Goal: Task Accomplishment & Management: Complete application form

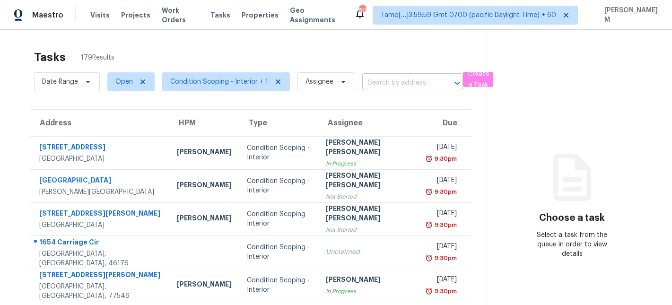
click at [376, 80] on input "text" at bounding box center [399, 83] width 74 height 15
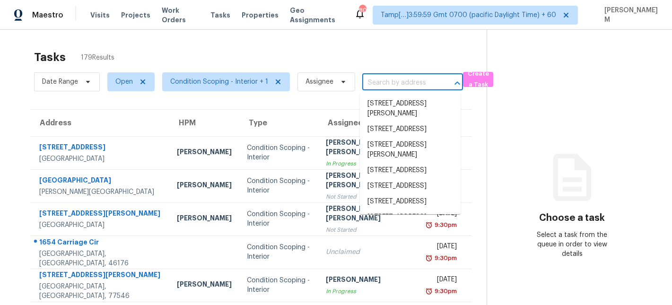
paste input "[STREET_ADDRESS]"
type input "[STREET_ADDRESS]"
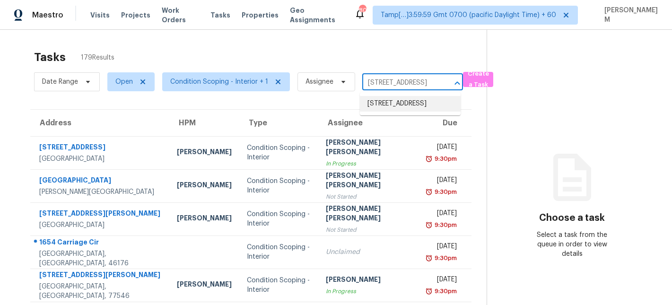
click at [409, 105] on li "[STREET_ADDRESS]" at bounding box center [410, 104] width 101 height 16
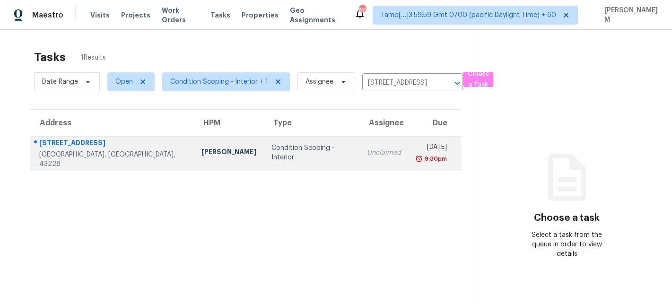
click at [359, 167] on td "Unclaimed" at bounding box center [383, 152] width 49 height 33
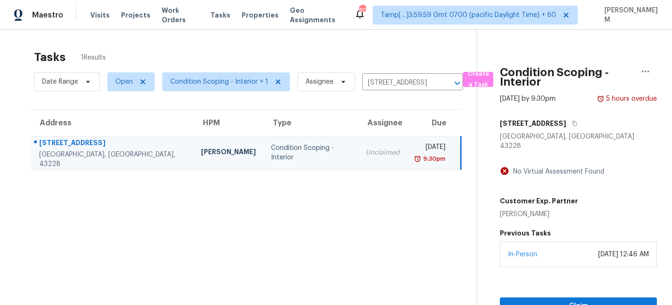
scroll to position [30, 0]
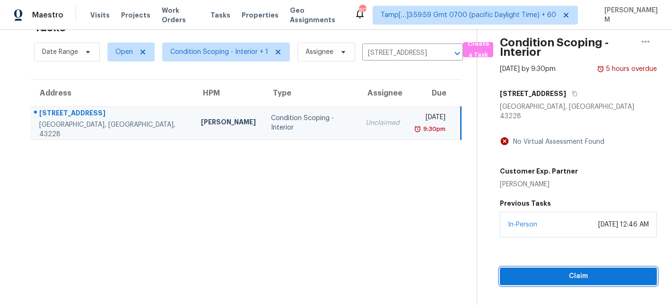
click at [578, 270] on span "Claim" at bounding box center [578, 276] width 142 height 12
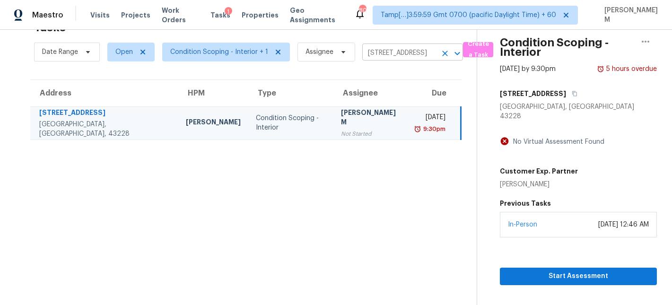
click at [394, 52] on input "[STREET_ADDRESS]" at bounding box center [399, 53] width 74 height 15
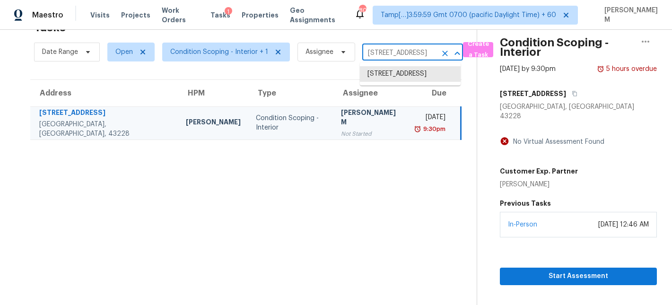
click at [442, 52] on icon "Clear" at bounding box center [445, 54] width 6 height 6
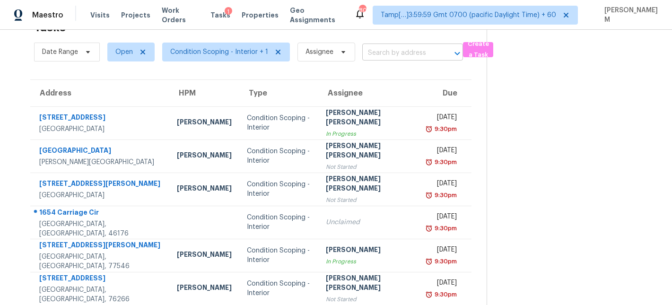
click at [406, 53] on input "text" at bounding box center [399, 53] width 74 height 15
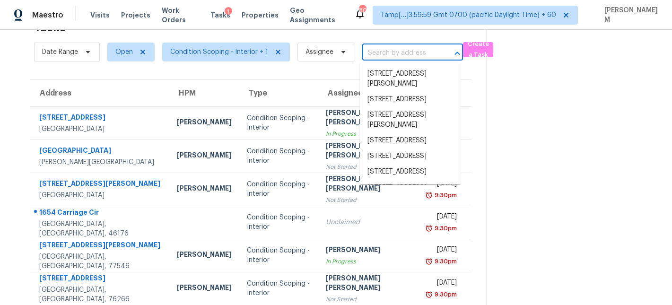
paste input "[STREET_ADDRESS]"
type input "[STREET_ADDRESS]"
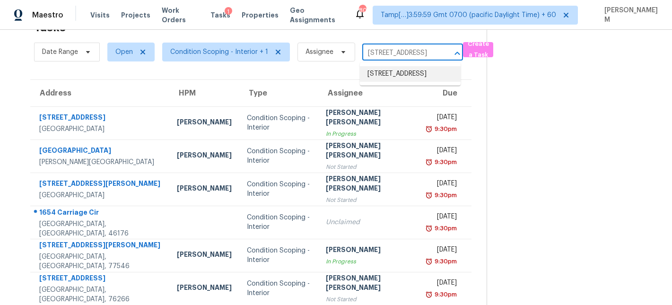
click at [412, 81] on li "[STREET_ADDRESS]" at bounding box center [410, 74] width 101 height 16
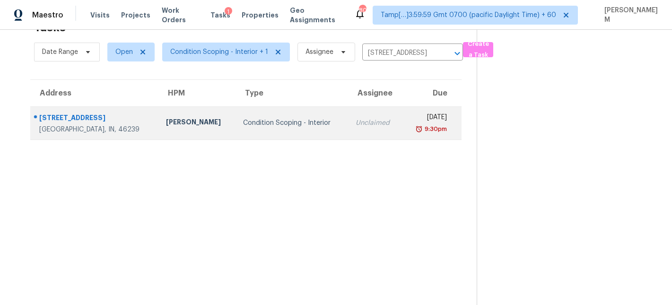
click at [409, 123] on div "[DATE]" at bounding box center [427, 119] width 37 height 12
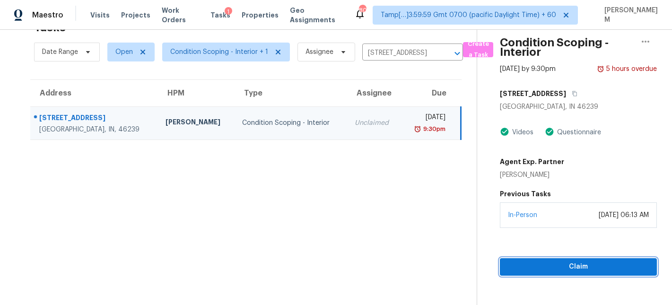
click at [585, 271] on span "Claim" at bounding box center [578, 267] width 142 height 12
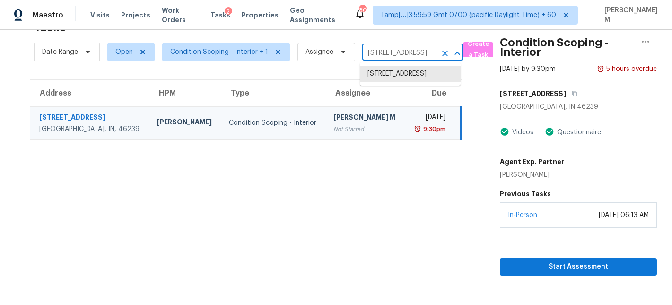
click at [385, 55] on input "[STREET_ADDRESS]" at bounding box center [399, 53] width 74 height 15
paste input "[STREET_ADDRESS][PERSON_NAME]"
type input "[STREET_ADDRESS][PERSON_NAME]"
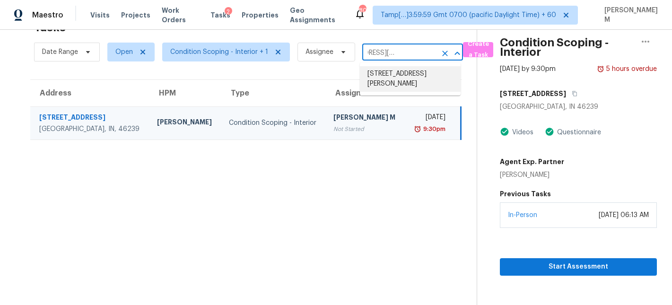
click at [405, 78] on li "[STREET_ADDRESS][PERSON_NAME]" at bounding box center [410, 79] width 101 height 26
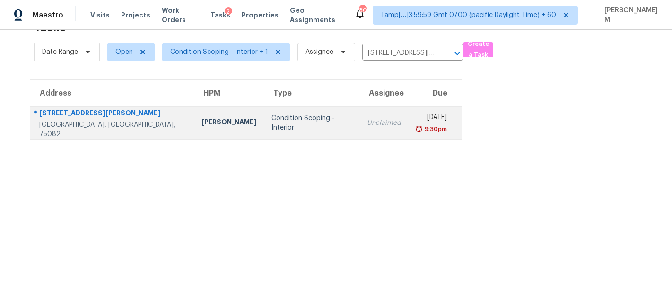
click at [371, 129] on td "Unclaimed" at bounding box center [383, 122] width 49 height 33
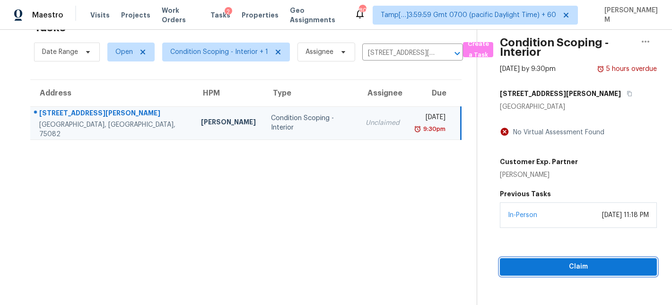
click at [569, 267] on span "Claim" at bounding box center [578, 267] width 142 height 12
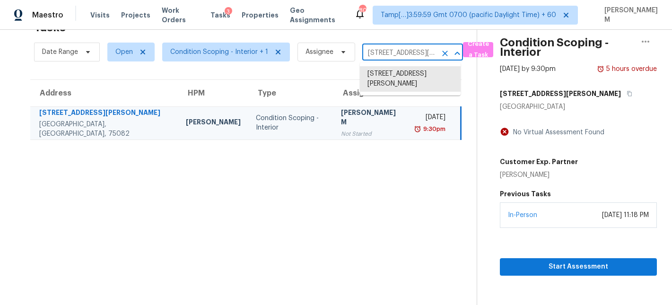
click at [371, 54] on input "[STREET_ADDRESS][PERSON_NAME]" at bounding box center [399, 53] width 74 height 15
paste input "[STREET_ADDRESS]"
type input "[STREET_ADDRESS]"
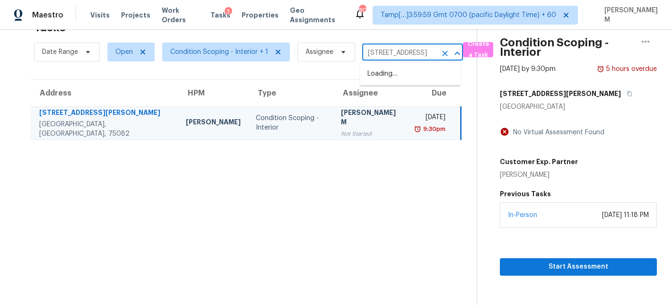
scroll to position [0, 51]
click at [392, 78] on li "[STREET_ADDRESS]" at bounding box center [410, 74] width 101 height 16
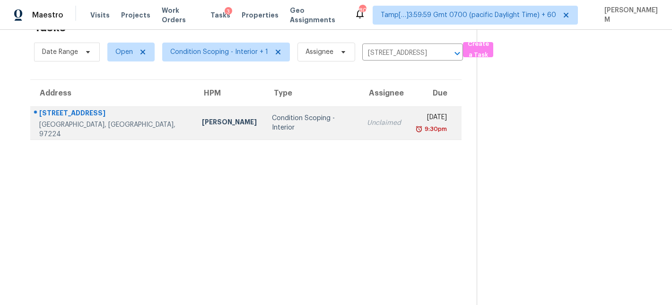
click at [416, 117] on div "[DATE]" at bounding box center [431, 119] width 31 height 12
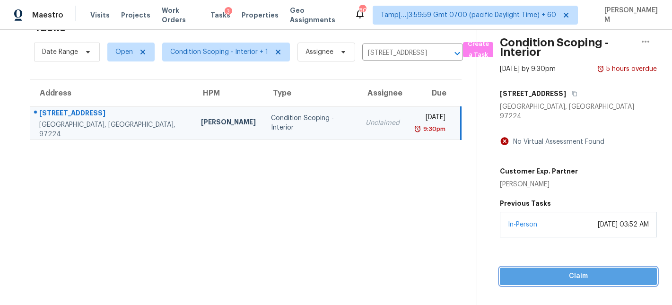
click at [576, 271] on span "Claim" at bounding box center [578, 276] width 142 height 12
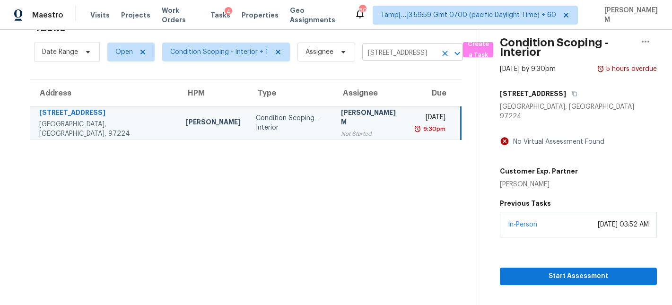
click at [404, 57] on input "[STREET_ADDRESS]" at bounding box center [399, 53] width 74 height 15
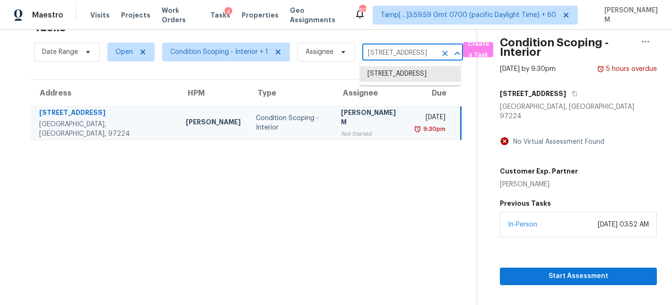
paste input "2010 [GEOGRAPHIC_DATA][PERSON_NAME]"
type input "2010 [GEOGRAPHIC_DATA][PERSON_NAME]"
click at [417, 75] on li "[STREET_ADDRESS][PERSON_NAME]" at bounding box center [410, 79] width 101 height 26
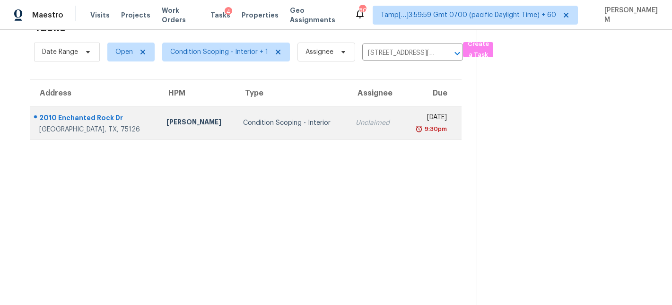
click at [356, 119] on div "Unclaimed" at bounding box center [375, 122] width 39 height 9
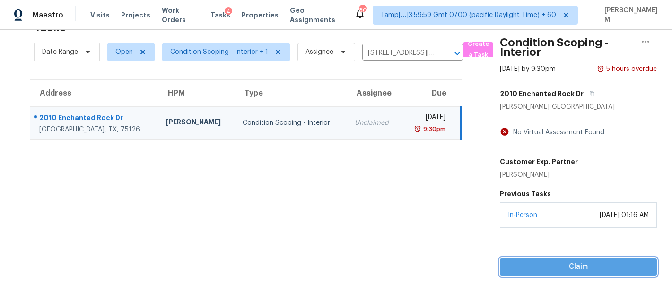
click at [589, 261] on span "Claim" at bounding box center [578, 267] width 142 height 12
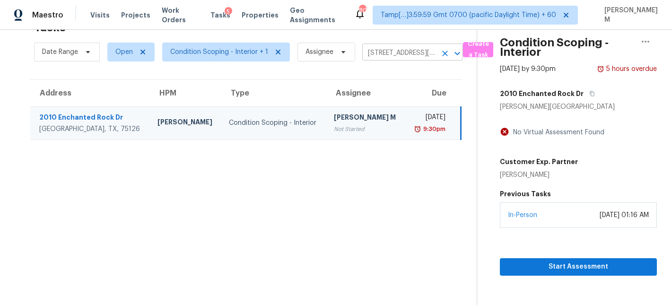
click at [399, 53] on input "[STREET_ADDRESS][PERSON_NAME]" at bounding box center [399, 53] width 74 height 15
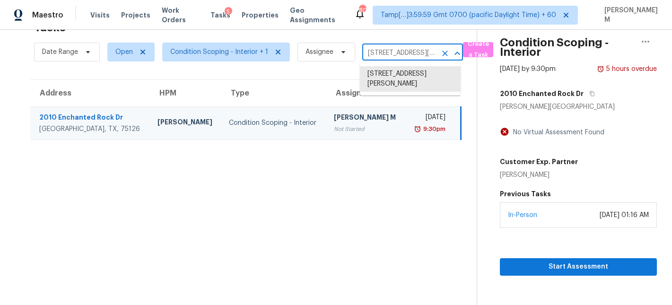
paste input "[STREET_ADDRESS]"
type input "[STREET_ADDRESS]"
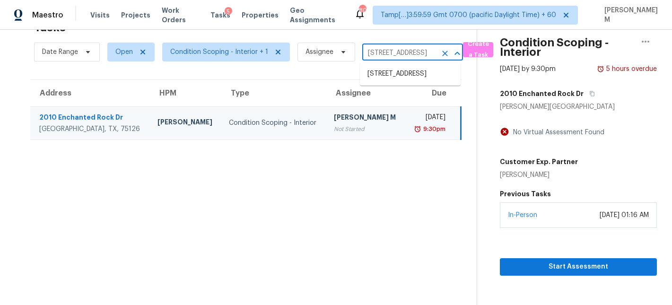
scroll to position [0, 78]
click at [410, 76] on li "[STREET_ADDRESS]" at bounding box center [410, 74] width 101 height 16
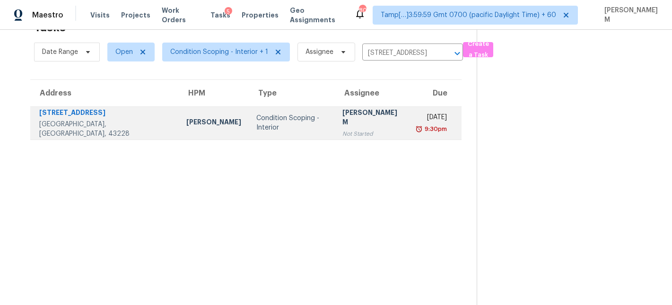
click at [417, 118] on div "[DATE]" at bounding box center [431, 119] width 29 height 12
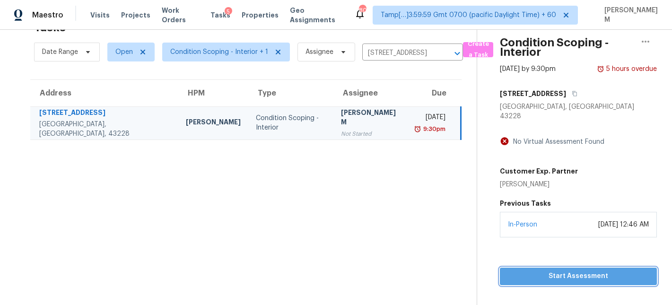
click at [601, 270] on span "Start Assessment" at bounding box center [578, 276] width 142 height 12
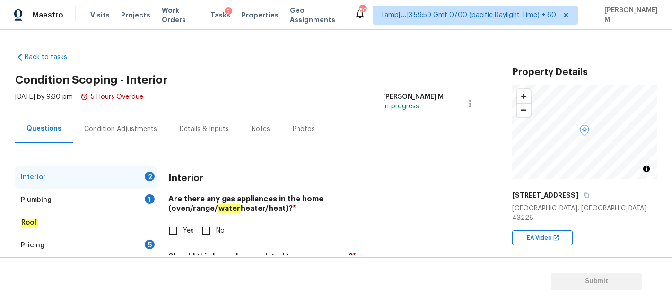
click at [606, 198] on div "[STREET_ADDRESS]" at bounding box center [584, 195] width 145 height 17
click at [589, 195] on icon "button" at bounding box center [587, 195] width 6 height 6
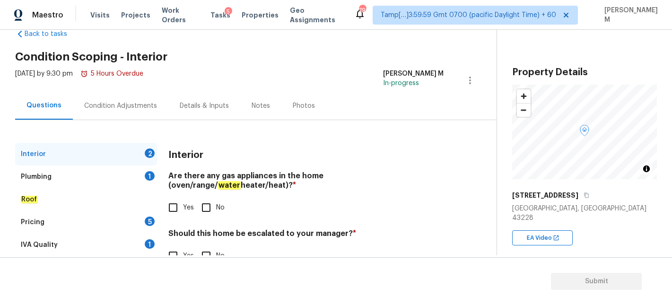
scroll to position [25, 0]
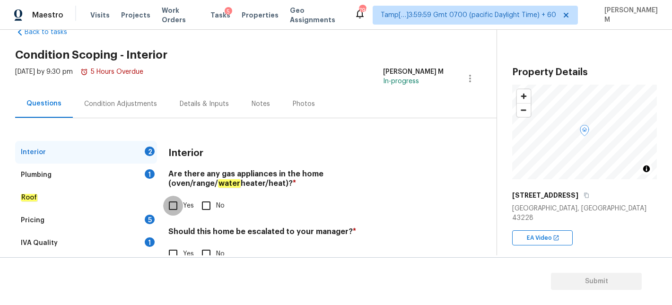
click at [169, 201] on input "Yes" at bounding box center [173, 206] width 20 height 20
checkbox input "true"
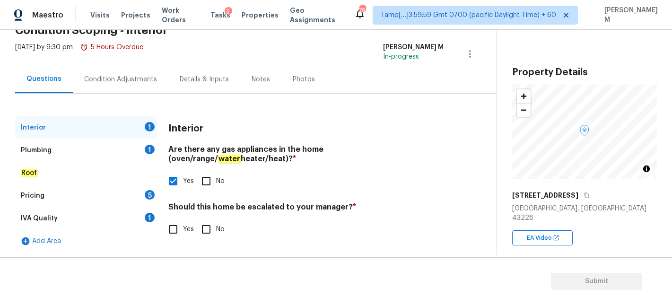
click at [176, 229] on input "Yes" at bounding box center [173, 229] width 20 height 20
checkbox input "true"
click at [203, 253] on input "text" at bounding box center [305, 253] width 275 height 22
paste input "Possible water leak @2.56 in 2nd interior video"
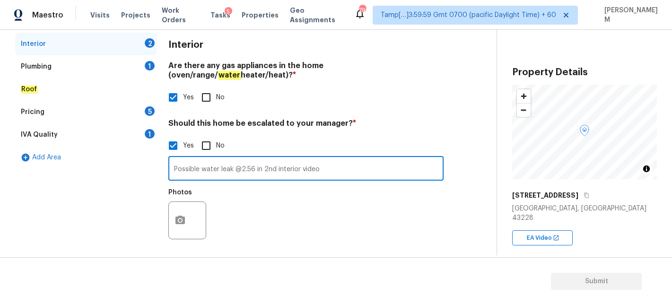
scroll to position [137, 0]
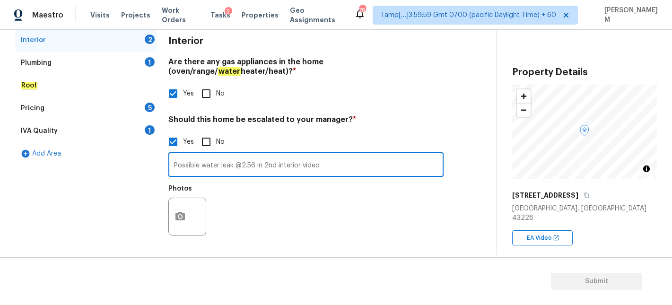
type input "Possible water leak @2.56 in 2nd interior video"
click at [185, 219] on icon "button" at bounding box center [179, 216] width 11 height 11
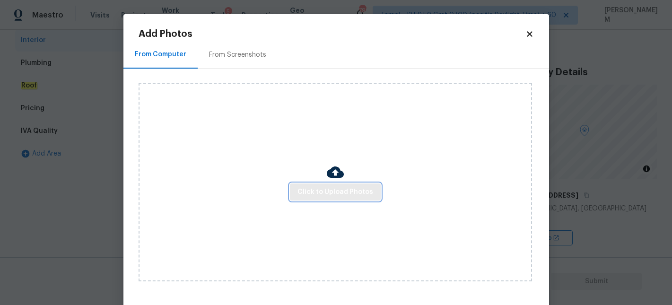
click at [300, 194] on span "Click to Upload Photos" at bounding box center [335, 192] width 76 height 12
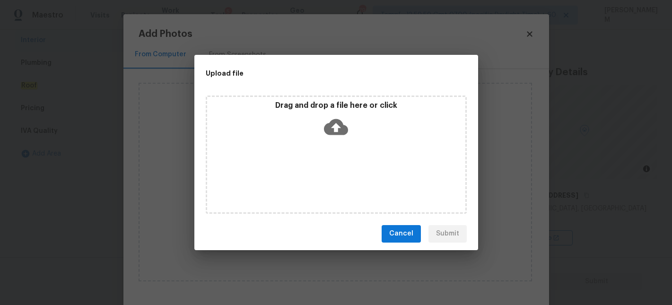
click at [337, 130] on icon at bounding box center [336, 127] width 24 height 24
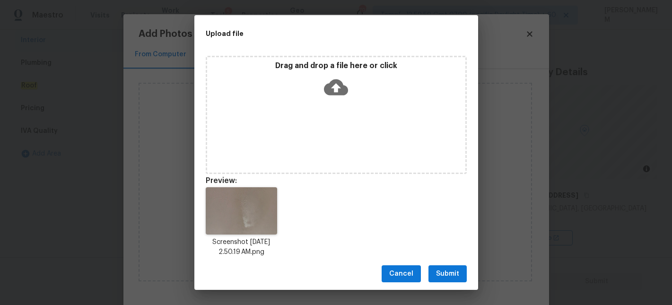
click at [457, 286] on div "Cancel Submit" at bounding box center [336, 274] width 284 height 33
click at [456, 278] on span "Submit" at bounding box center [447, 274] width 23 height 12
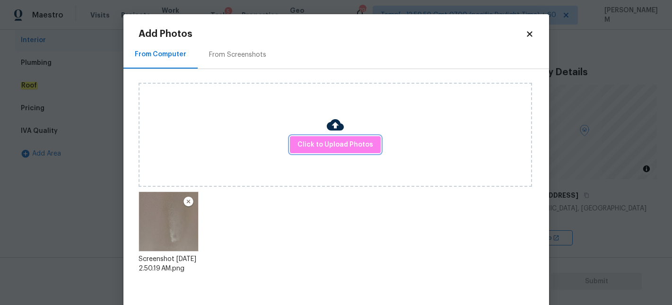
scroll to position [45, 0]
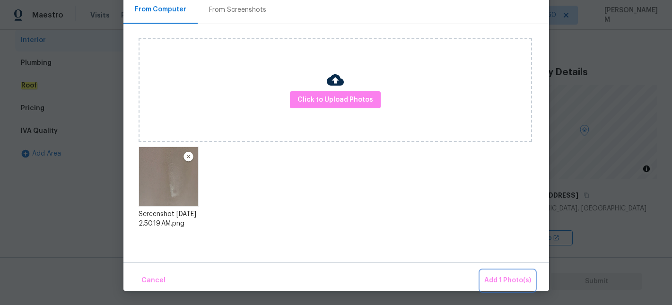
click at [508, 284] on span "Add 1 Photo(s)" at bounding box center [507, 281] width 47 height 12
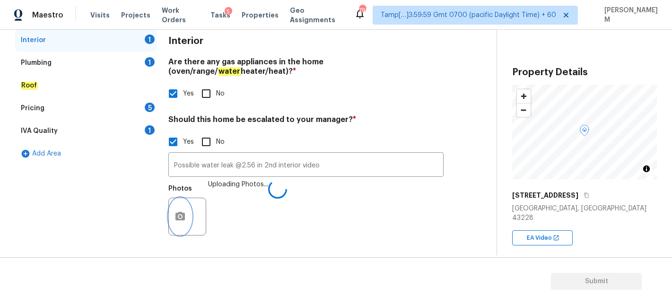
scroll to position [0, 0]
click at [74, 64] on div "Plumbing 1" at bounding box center [86, 63] width 142 height 23
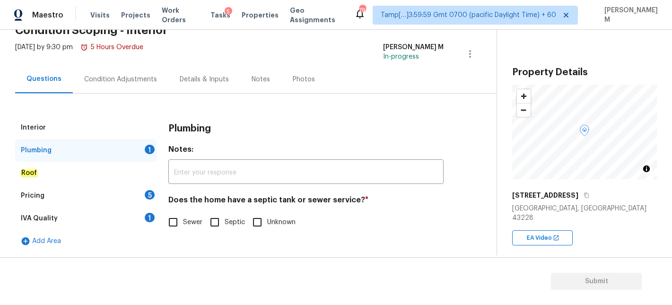
scroll to position [50, 0]
click at [169, 219] on input "Sewer" at bounding box center [173, 222] width 20 height 20
checkbox input "true"
click at [47, 168] on div "Roof" at bounding box center [86, 173] width 142 height 23
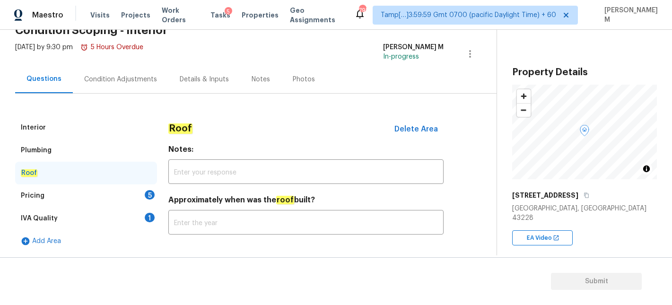
click at [70, 194] on div "Pricing 5" at bounding box center [86, 195] width 142 height 23
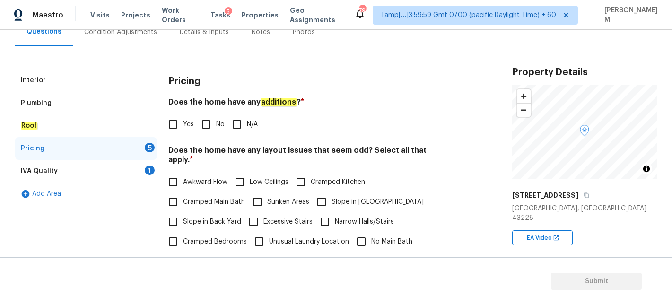
scroll to position [100, 0]
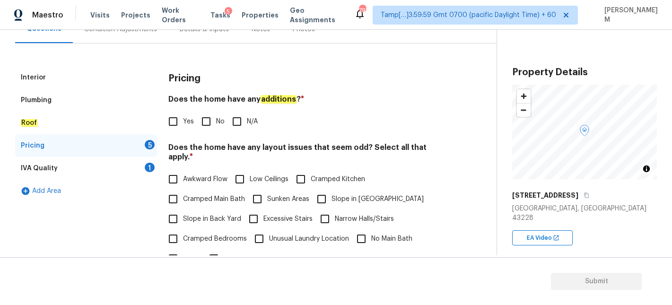
click at [204, 121] on input "No" at bounding box center [206, 122] width 20 height 20
checkbox input "true"
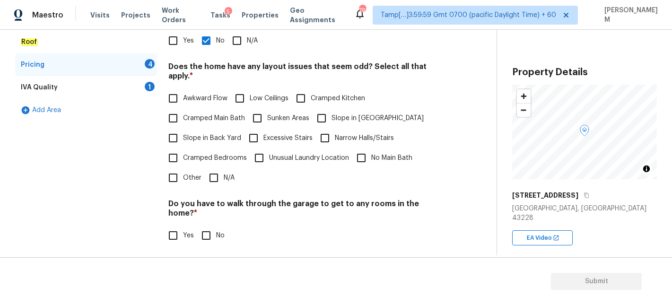
scroll to position [188, 0]
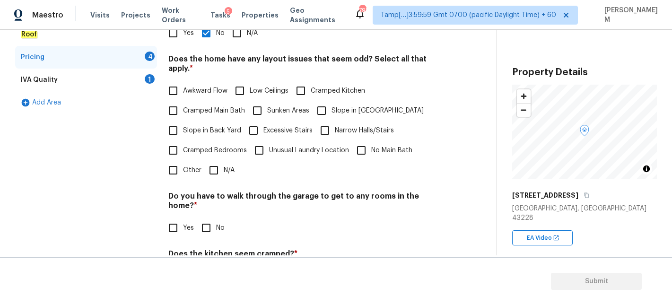
click at [219, 162] on input "N/A" at bounding box center [214, 170] width 20 height 20
checkbox input "true"
click at [326, 102] on input "Slope in [GEOGRAPHIC_DATA]" at bounding box center [322, 111] width 20 height 20
checkbox input "true"
click at [214, 164] on input "N/A" at bounding box center [214, 170] width 20 height 20
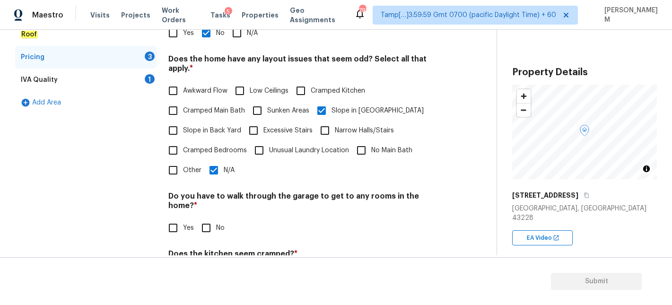
checkbox input "false"
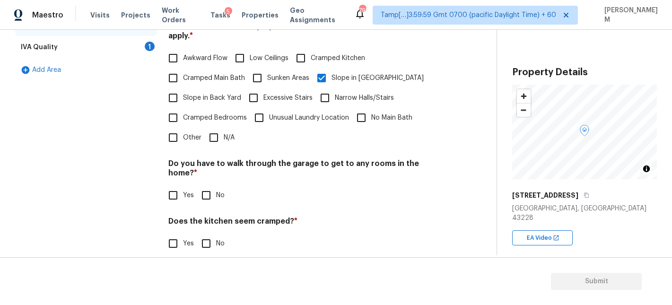
scroll to position [222, 0]
click at [202, 184] on input "No" at bounding box center [206, 194] width 20 height 20
checkbox input "true"
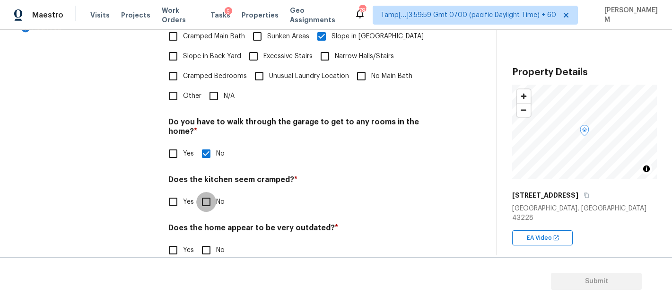
click at [209, 192] on input "No" at bounding box center [206, 202] width 20 height 20
checkbox input "true"
click at [200, 240] on input "No" at bounding box center [206, 250] width 20 height 20
checkbox input "true"
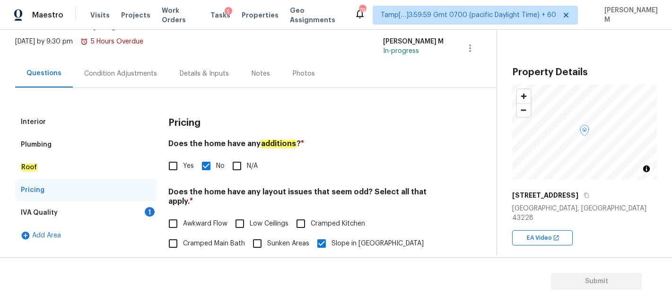
scroll to position [0, 0]
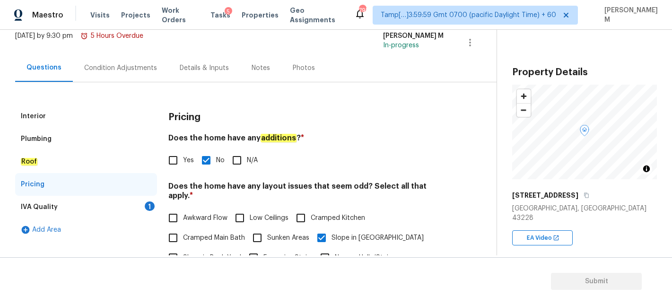
click at [81, 209] on div "IVA Quality 1" at bounding box center [86, 207] width 142 height 23
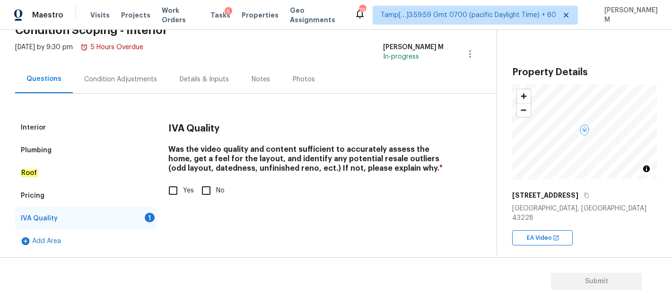
scroll to position [50, 0]
click at [173, 190] on input "Yes" at bounding box center [173, 191] width 20 height 20
checkbox input "true"
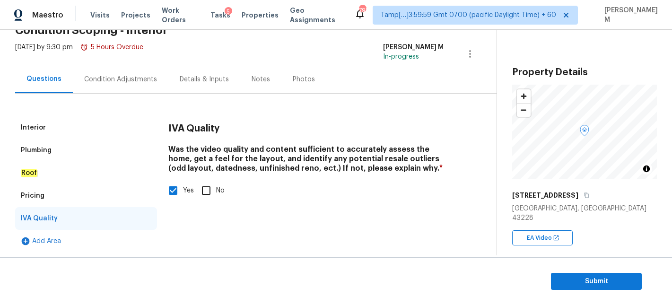
click at [53, 129] on div "Interior" at bounding box center [86, 127] width 142 height 23
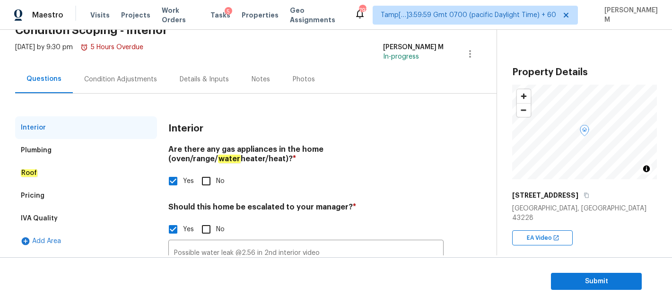
scroll to position [137, 0]
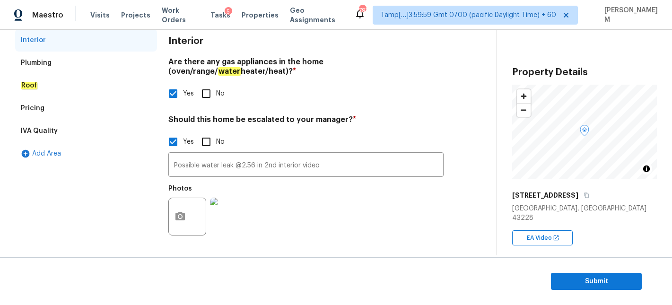
click at [60, 115] on div "Pricing" at bounding box center [86, 108] width 142 height 23
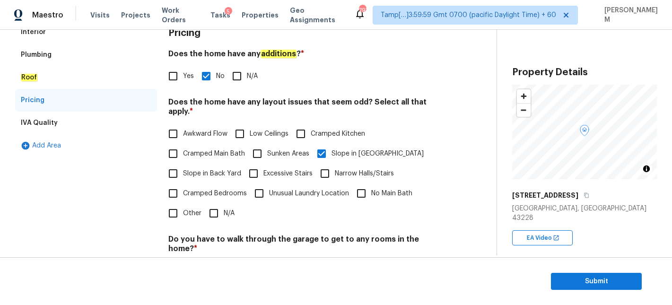
click at [76, 121] on div "IVA Quality" at bounding box center [86, 123] width 142 height 23
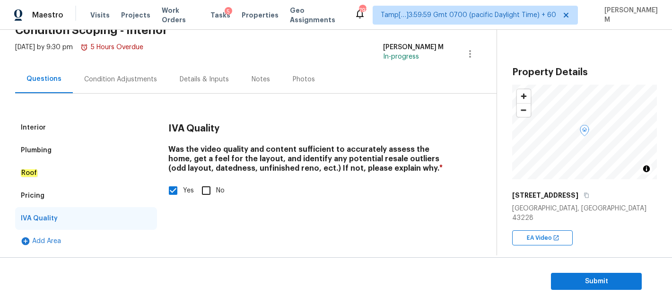
click at [94, 92] on div "Condition Adjustments" at bounding box center [121, 79] width 96 height 28
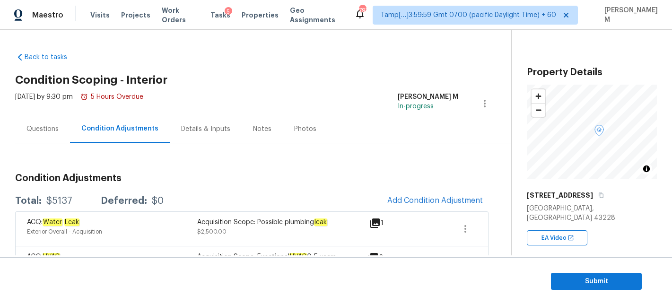
scroll to position [103, 0]
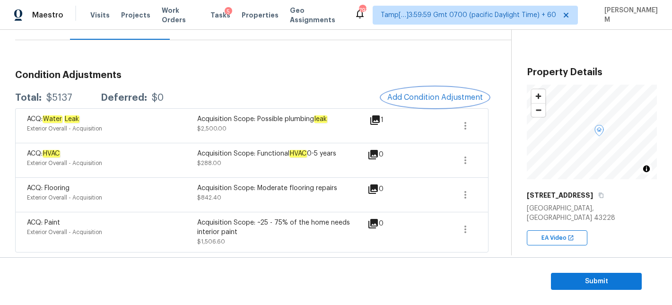
click at [425, 87] on button "Add Condition Adjustment" at bounding box center [435, 97] width 107 height 20
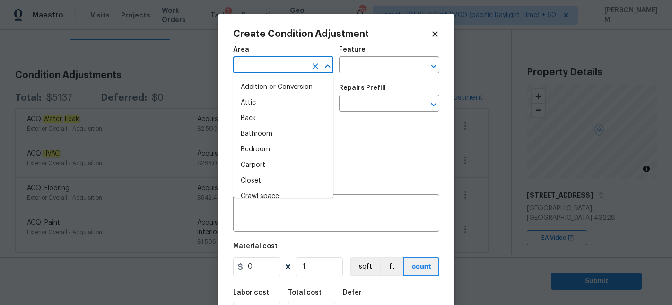
click at [304, 61] on input "text" at bounding box center [270, 66] width 74 height 15
type input "i"
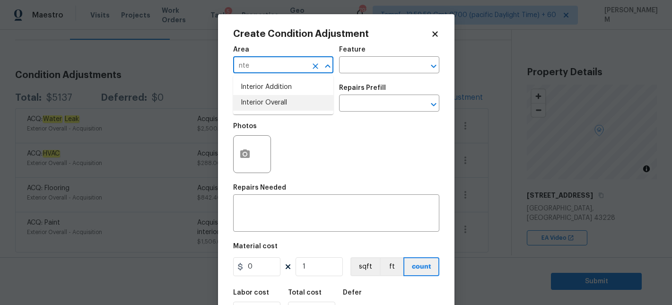
click at [304, 99] on li "Interior Overall" at bounding box center [283, 103] width 100 height 16
type input "Interior Overall"
click at [376, 59] on input "text" at bounding box center [376, 66] width 74 height 15
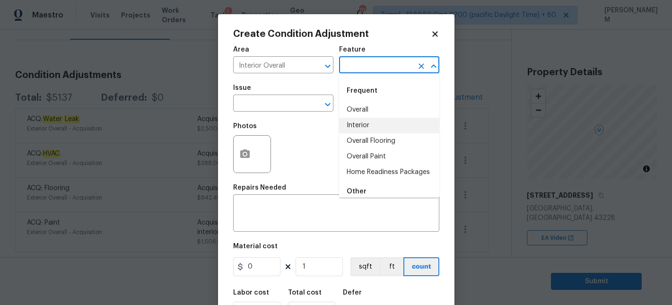
click at [294, 151] on div "Photos" at bounding box center [336, 147] width 206 height 61
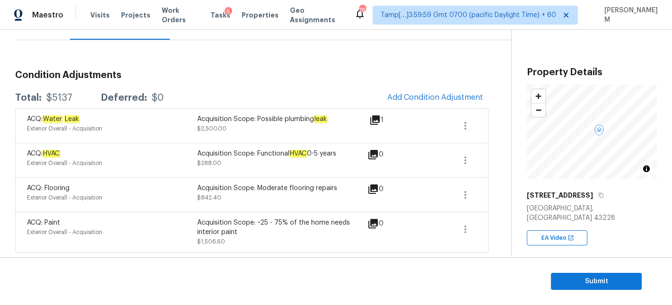
click at [155, 200] on body "Maestro Visits Projects Work Orders Tasks 5 Properties Geo Assignments 797 Tamp…" at bounding box center [336, 152] width 672 height 305
click at [372, 118] on icon at bounding box center [374, 119] width 11 height 11
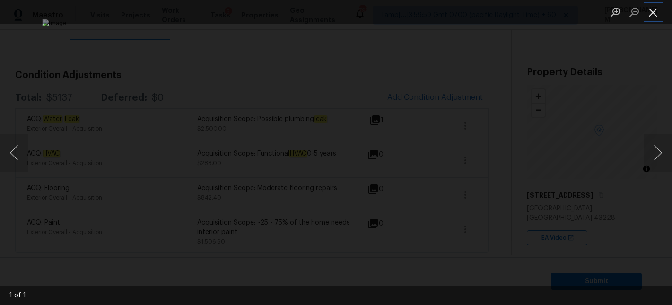
click at [649, 14] on button "Close lightbox" at bounding box center [653, 12] width 19 height 17
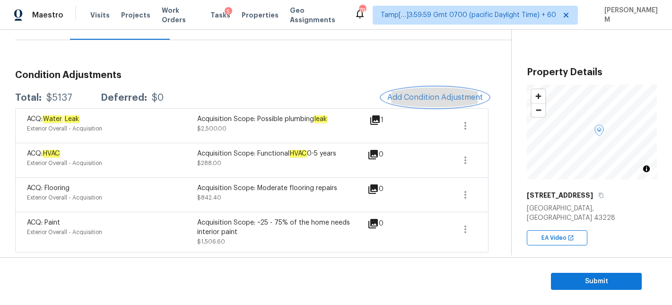
click at [430, 99] on span "Add Condition Adjustment" at bounding box center [435, 97] width 96 height 9
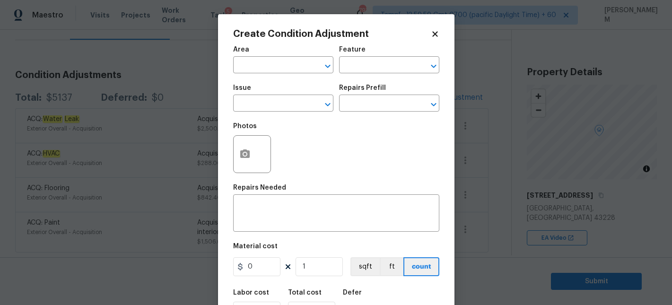
click at [493, 147] on body "Maestro Visits Projects Work Orders Tasks 5 Properties Geo Assignments 797 Tamp…" at bounding box center [336, 152] width 672 height 305
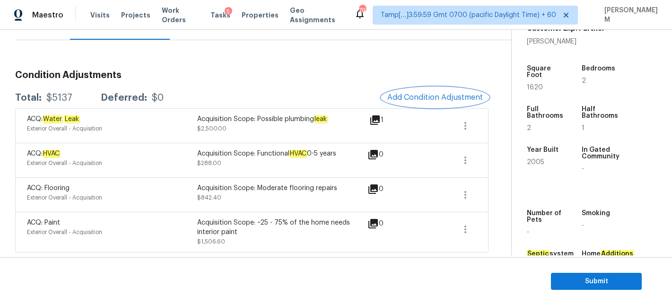
scroll to position [238, 0]
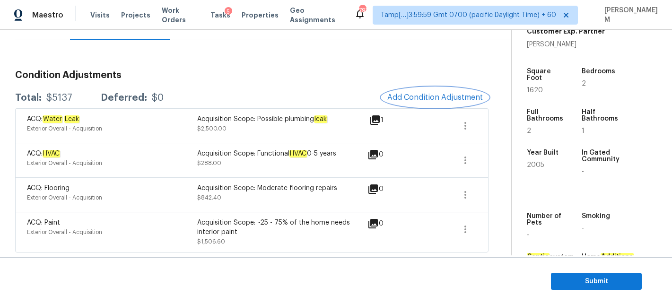
click at [429, 101] on span "Add Condition Adjustment" at bounding box center [435, 97] width 96 height 9
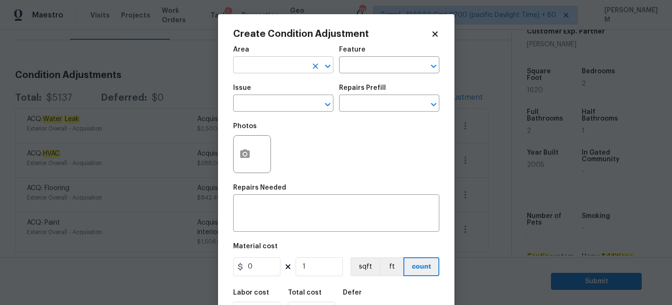
click at [285, 63] on input "text" at bounding box center [270, 66] width 74 height 15
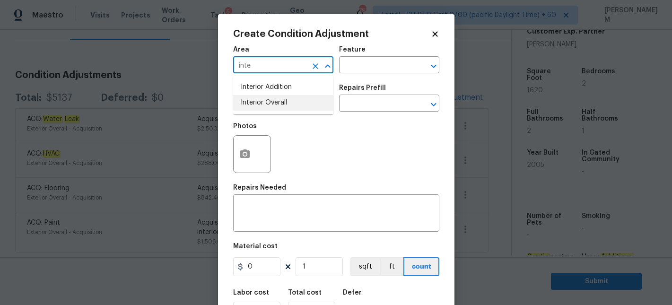
click at [287, 101] on li "Interior Overall" at bounding box center [283, 103] width 100 height 16
type input "Interior Overall"
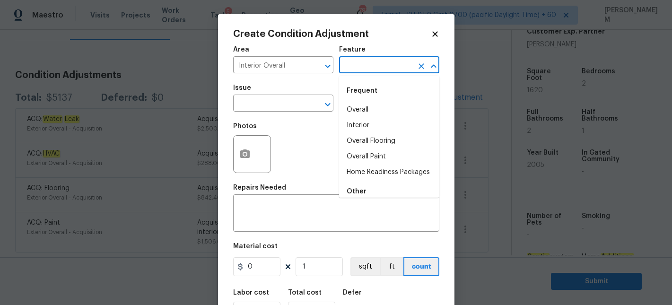
click at [369, 63] on input "text" at bounding box center [376, 66] width 74 height 15
click at [375, 129] on li "Interior" at bounding box center [389, 126] width 100 height 16
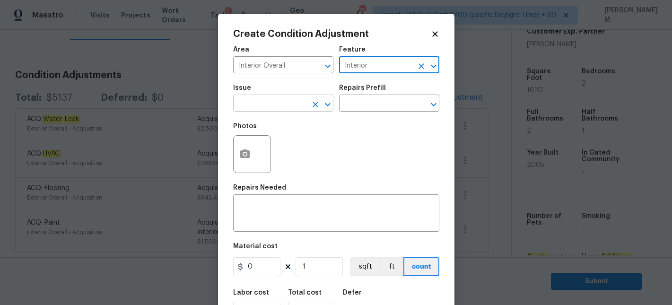
click at [288, 105] on input "text" at bounding box center [270, 104] width 74 height 15
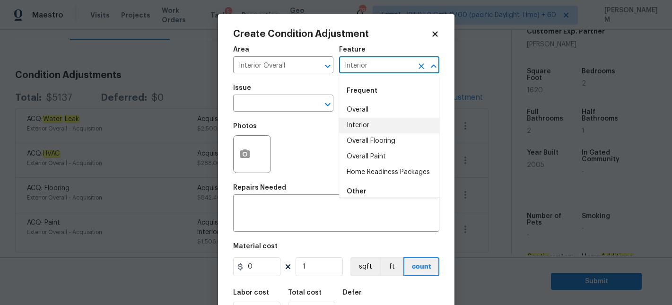
click at [378, 69] on input "Interior" at bounding box center [376, 66] width 74 height 15
click at [392, 171] on li "Home Readiness Packages" at bounding box center [389, 173] width 100 height 16
type input "Home Readiness Packages"
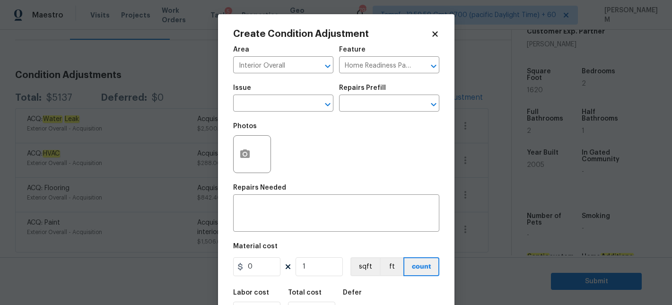
click at [270, 96] on div "Issue" at bounding box center [283, 91] width 100 height 12
click at [272, 105] on input "text" at bounding box center [270, 104] width 74 height 15
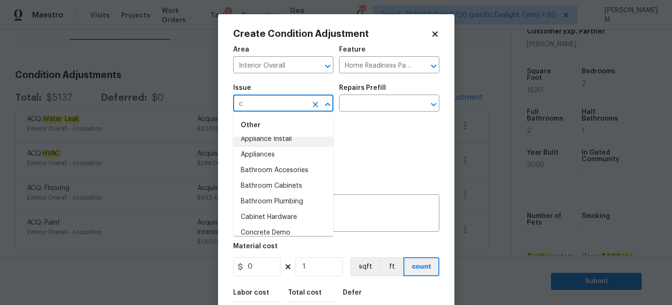
scroll to position [0, 0]
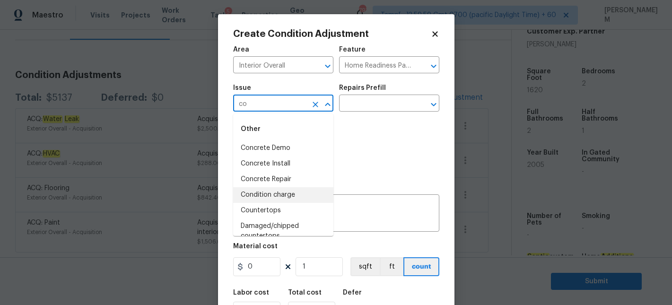
click at [290, 199] on li "Condition charge" at bounding box center [283, 195] width 100 height 16
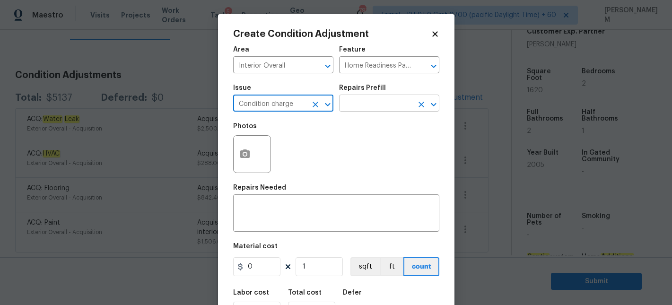
type input "Condition charge"
click at [371, 105] on input "text" at bounding box center [376, 104] width 74 height 15
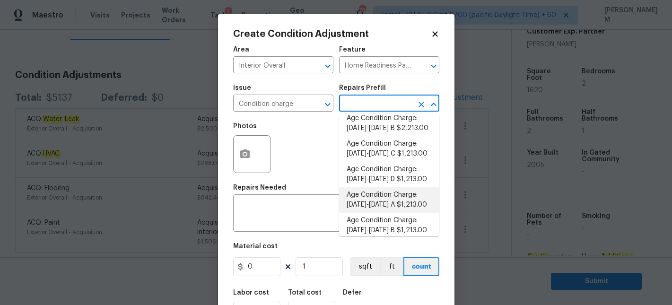
scroll to position [133, 0]
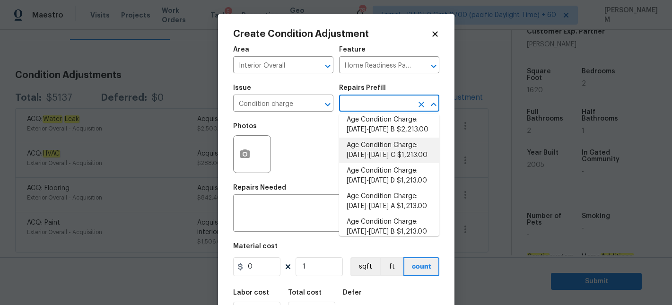
click at [396, 143] on li "Age Condition Charge: [DATE]-[DATE] C $1,213.00" at bounding box center [389, 151] width 100 height 26
type textarea "Age Condition Charge: [DATE]-[DATE] C"
type input "1213"
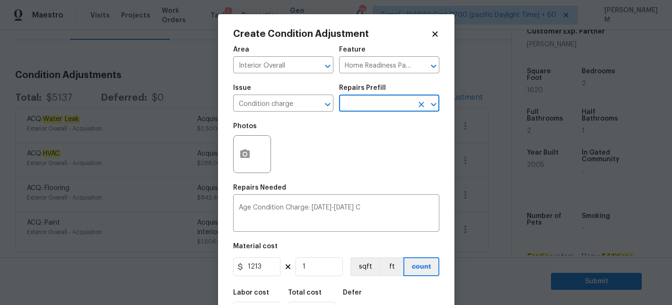
click at [378, 100] on input "text" at bounding box center [376, 104] width 74 height 15
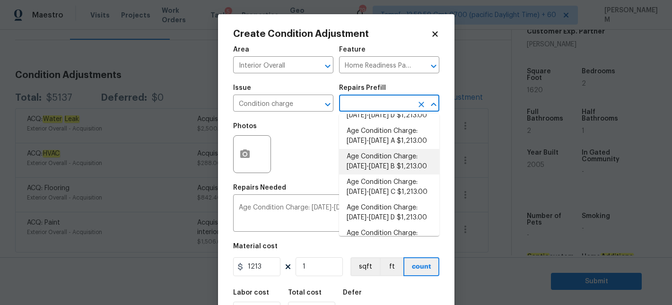
scroll to position [208, 0]
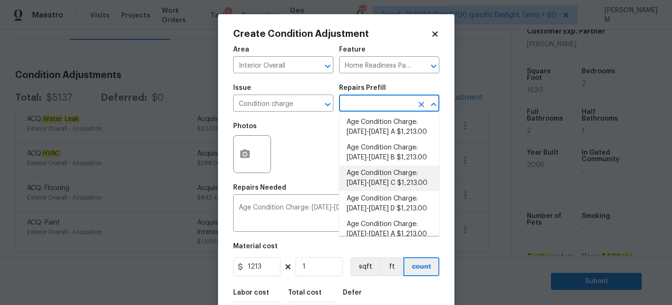
click at [384, 183] on li "Age Condition Charge: [DATE]-[DATE] C $1,213.00" at bounding box center [389, 179] width 100 height 26
type textarea "Age Condition Charge: [DATE]-[DATE] C"
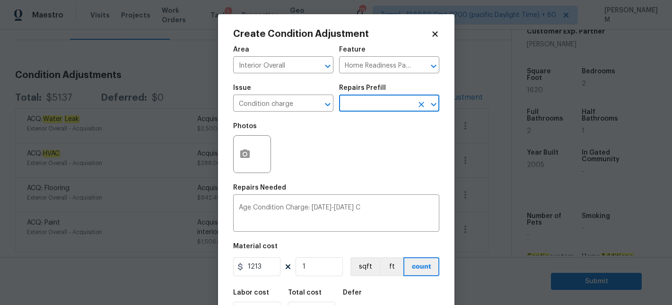
scroll to position [48, 0]
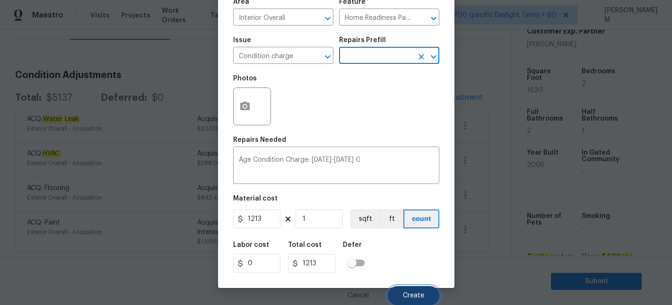
click at [415, 289] on button "Create" at bounding box center [414, 295] width 52 height 19
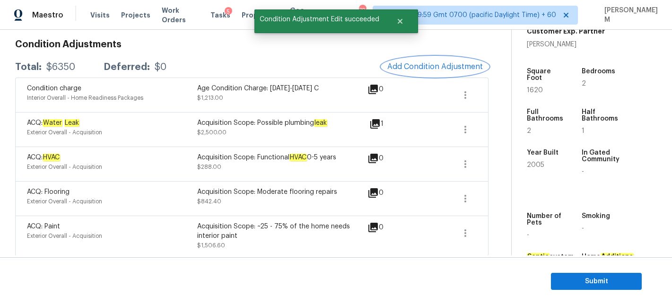
scroll to position [138, 0]
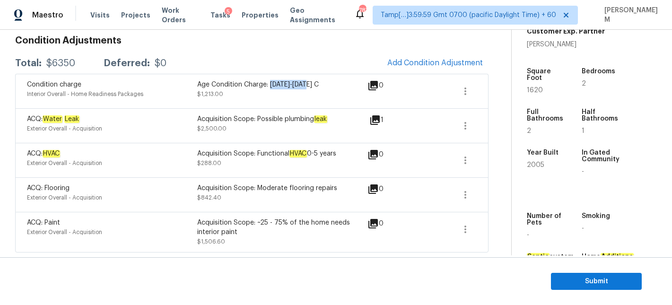
drag, startPoint x: 271, startPoint y: 86, endPoint x: 319, endPoint y: 83, distance: 47.9
click at [319, 83] on div "Age Condition Charge: [DATE]-[DATE] C" at bounding box center [282, 84] width 170 height 9
copy div "[DATE]-[DATE] C"
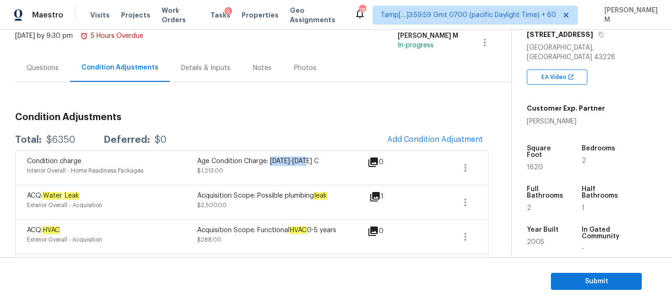
scroll to position [0, 0]
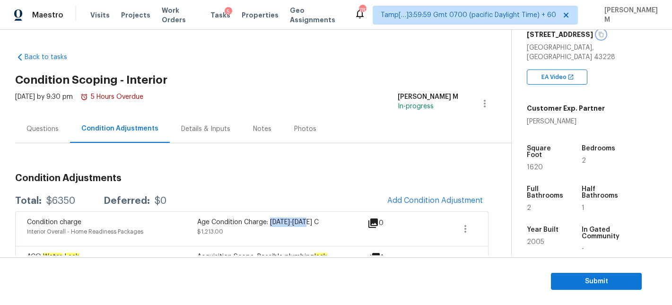
click at [603, 33] on icon "button" at bounding box center [601, 34] width 5 height 5
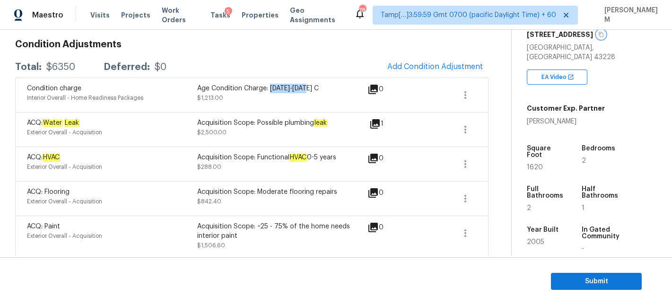
scroll to position [138, 0]
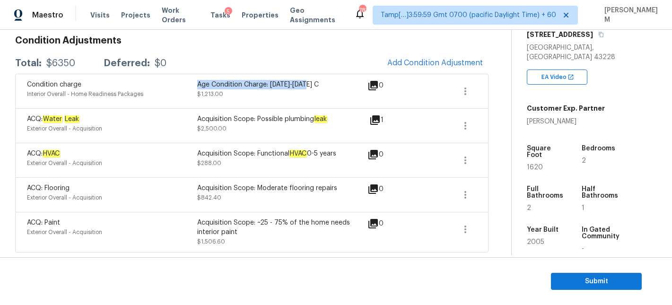
drag, startPoint x: 197, startPoint y: 84, endPoint x: 310, endPoint y: 82, distance: 113.0
click at [311, 82] on div "Age Condition Charge: [DATE]-[DATE] C" at bounding box center [282, 84] width 170 height 9
copy div "Age Condition Charge: [DATE]-[DATE] C"
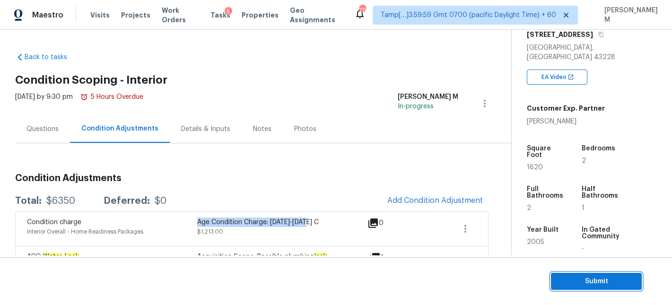
click at [589, 280] on span "Submit" at bounding box center [596, 282] width 76 height 12
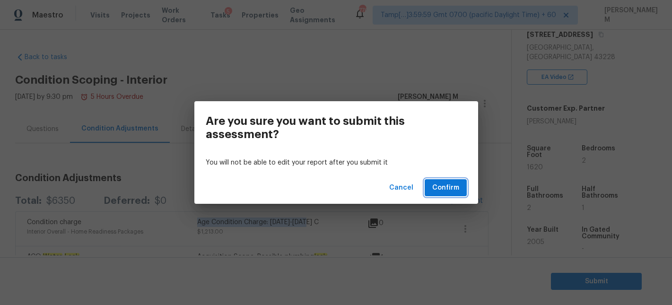
click at [456, 183] on span "Confirm" at bounding box center [445, 188] width 27 height 12
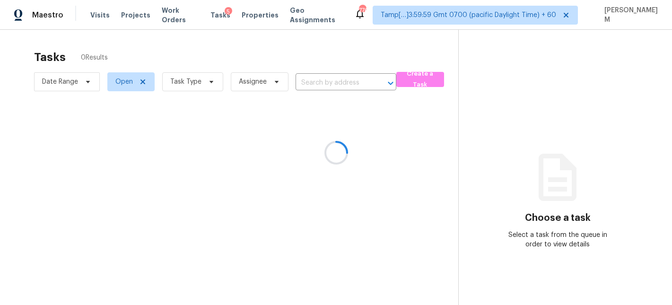
click at [326, 89] on div at bounding box center [336, 152] width 672 height 305
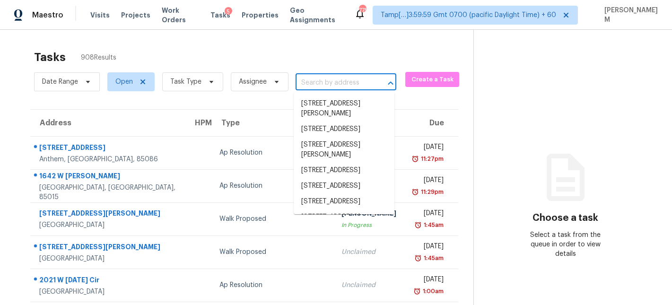
click at [326, 89] on input "text" at bounding box center [333, 83] width 74 height 15
paste input "[STREET_ADDRESS]"
type input "[STREET_ADDRESS]"
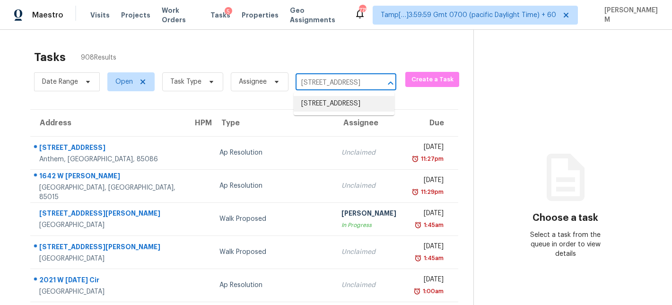
click at [341, 106] on li "[STREET_ADDRESS]" at bounding box center [344, 104] width 101 height 16
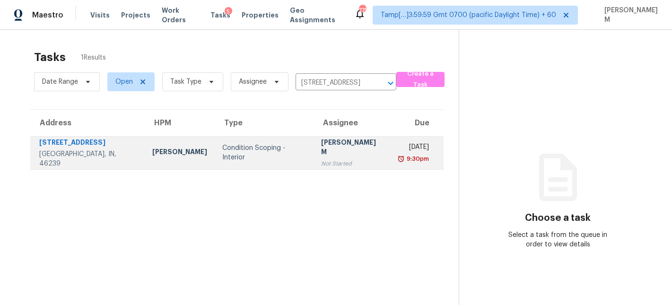
click at [322, 149] on div "[PERSON_NAME] M" at bounding box center [351, 148] width 61 height 21
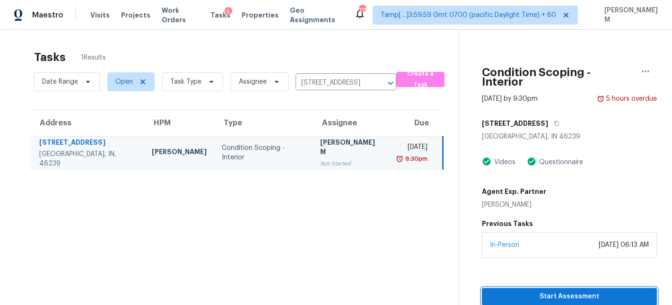
click at [554, 291] on span "Start Assessment" at bounding box center [569, 297] width 160 height 12
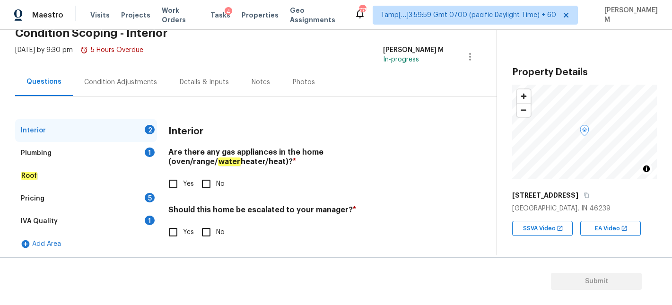
scroll to position [50, 0]
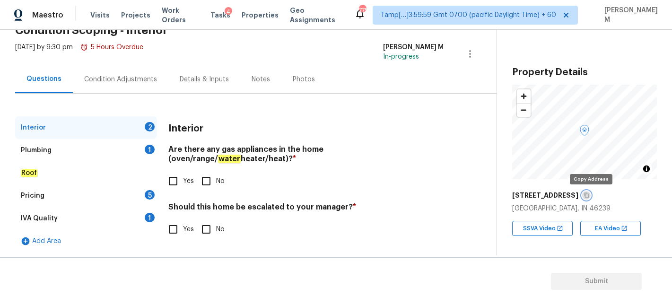
click at [589, 192] on icon "button" at bounding box center [587, 195] width 6 height 6
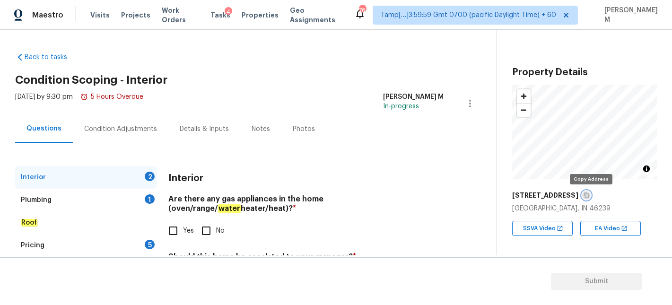
click at [586, 192] on button "button" at bounding box center [586, 195] width 9 height 9
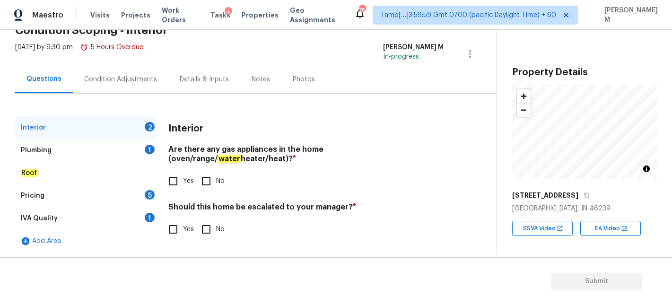
click at [180, 181] on input "Yes" at bounding box center [173, 181] width 20 height 20
checkbox input "true"
click at [206, 228] on input "No" at bounding box center [206, 229] width 20 height 20
checkbox input "true"
click at [98, 152] on div "Plumbing 1" at bounding box center [86, 150] width 142 height 23
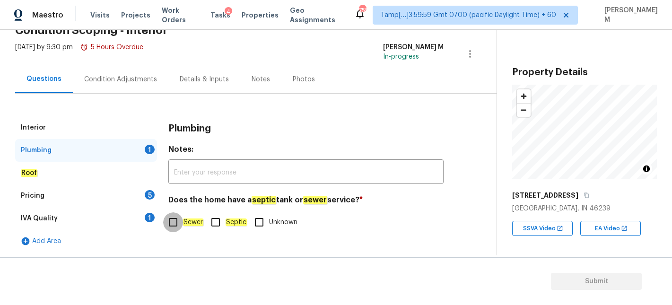
click at [175, 226] on input "Sewer" at bounding box center [173, 222] width 20 height 20
checkbox input "true"
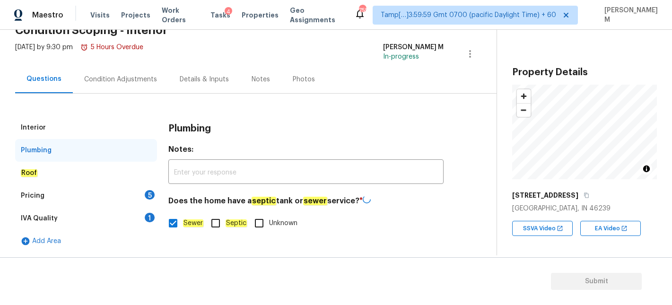
click at [112, 176] on div "Roof" at bounding box center [86, 173] width 142 height 23
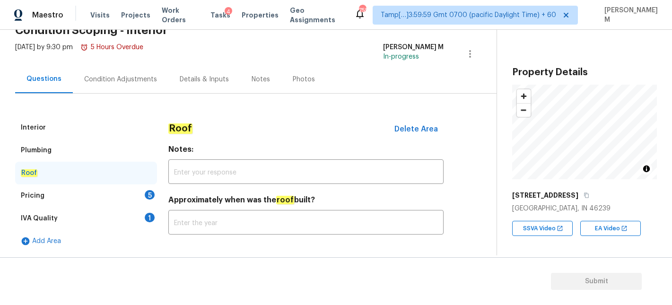
click at [112, 193] on div "Pricing 5" at bounding box center [86, 195] width 142 height 23
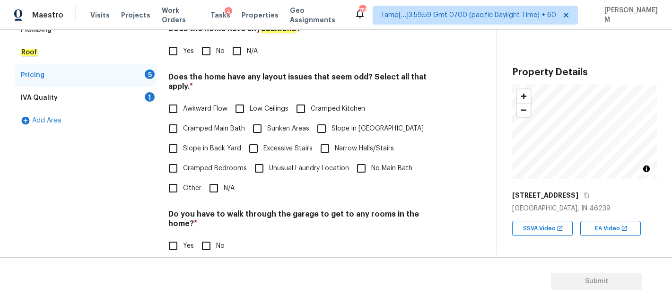
scroll to position [139, 0]
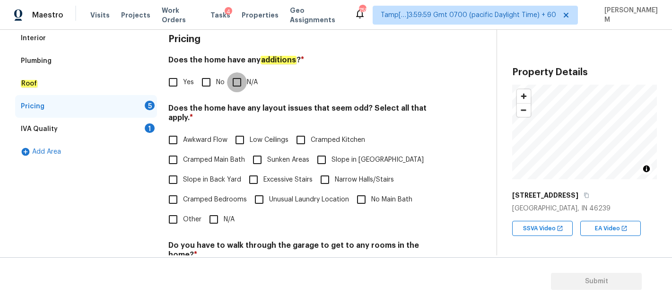
click at [236, 81] on input "N/A" at bounding box center [237, 82] width 20 height 20
checkbox input "true"
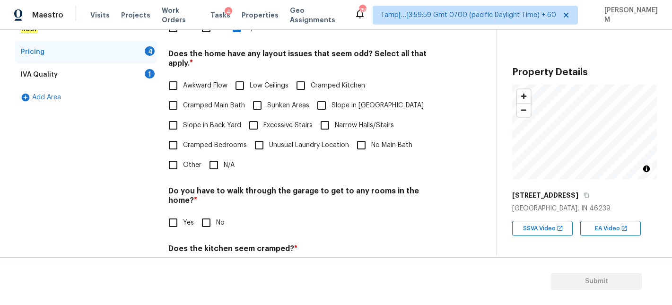
scroll to position [189, 0]
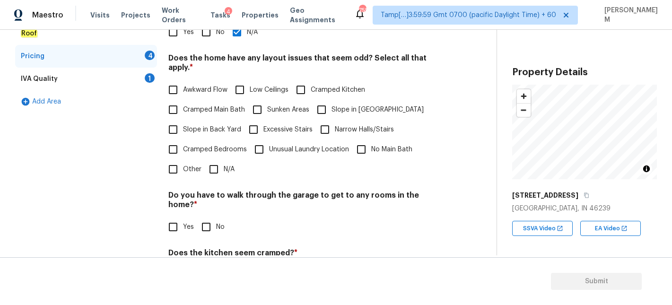
click at [326, 100] on input "Slope in [GEOGRAPHIC_DATA]" at bounding box center [322, 110] width 20 height 20
checkbox input "true"
click at [217, 159] on input "N/A" at bounding box center [214, 169] width 20 height 20
checkbox input "true"
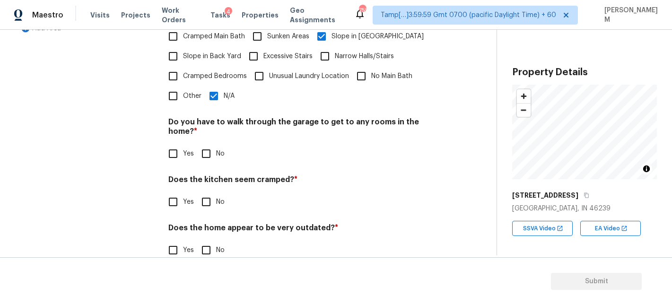
click at [205, 144] on input "No" at bounding box center [206, 154] width 20 height 20
checkbox input "true"
click at [205, 192] on input "No" at bounding box center [206, 202] width 20 height 20
checkbox input "true"
click at [209, 240] on input "No" at bounding box center [206, 250] width 20 height 20
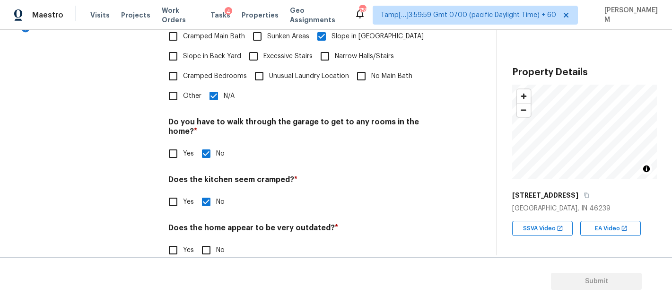
checkbox input "true"
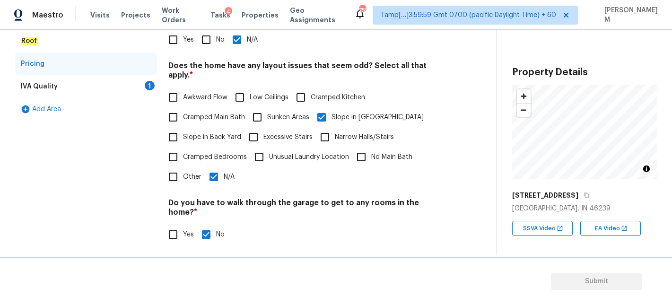
scroll to position [0, 0]
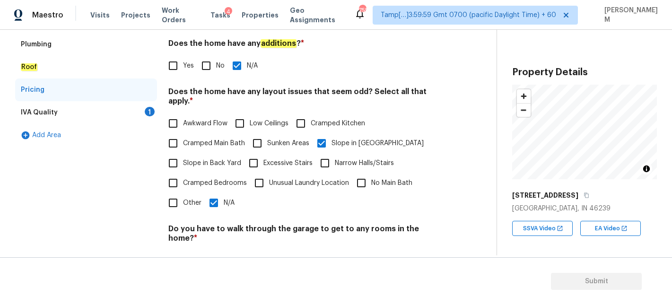
click at [71, 106] on div "IVA Quality 1" at bounding box center [86, 112] width 142 height 23
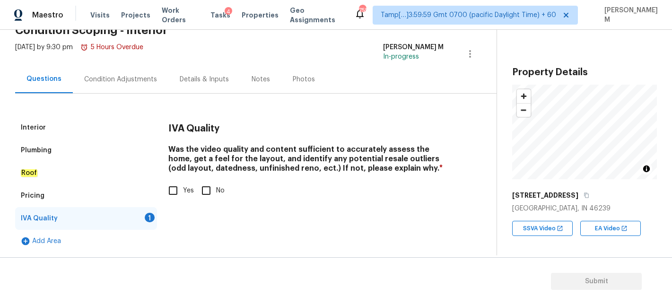
click at [168, 189] on input "Yes" at bounding box center [173, 191] width 20 height 20
checkbox input "true"
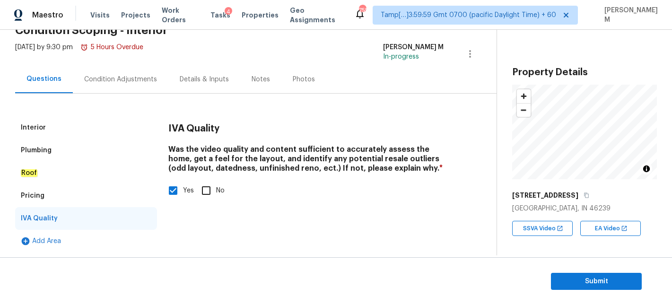
click at [122, 87] on div "Condition Adjustments" at bounding box center [121, 79] width 96 height 28
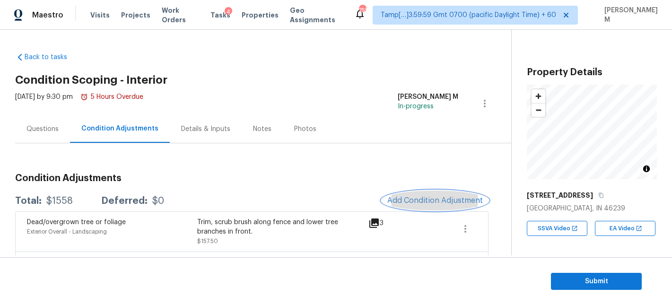
click at [436, 209] on button "Add Condition Adjustment" at bounding box center [435, 201] width 107 height 20
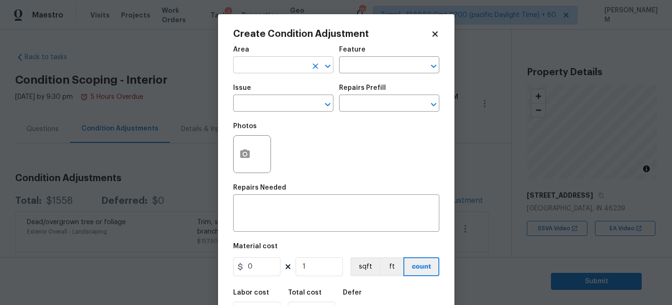
click at [298, 69] on input "text" at bounding box center [270, 66] width 74 height 15
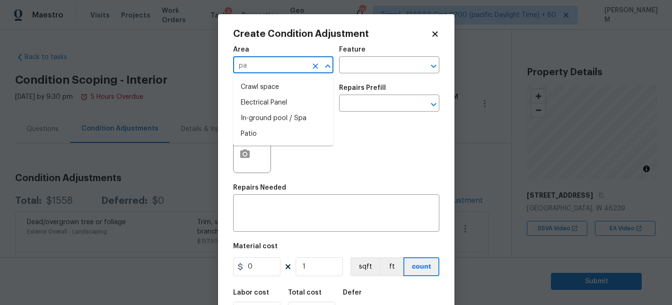
type input "p"
click at [303, 103] on li "Interior Overall" at bounding box center [283, 103] width 100 height 16
type input "Interior Overall"
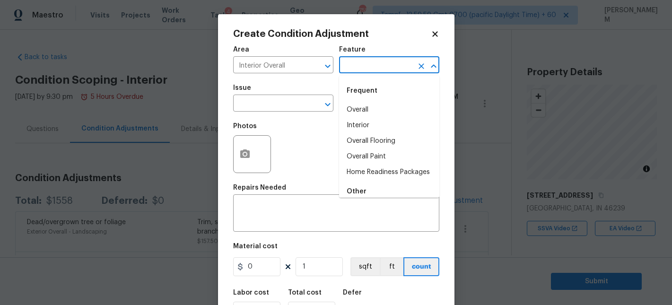
click at [375, 67] on input "text" at bounding box center [376, 66] width 74 height 15
click at [382, 159] on li "Overall Paint" at bounding box center [389, 157] width 100 height 16
type input "Overall Paint"
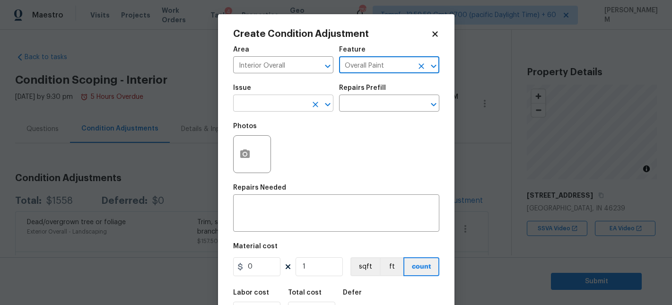
click at [266, 103] on input "text" at bounding box center [270, 104] width 74 height 15
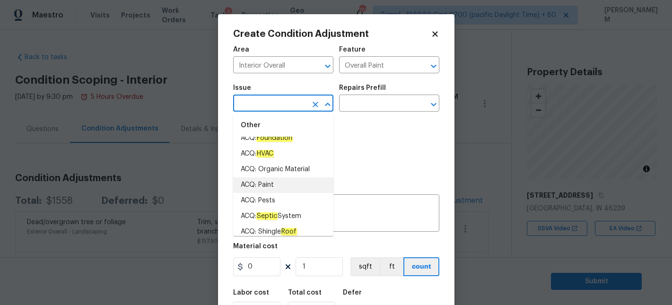
scroll to position [43, 0]
click at [296, 181] on li "ACQ: Paint" at bounding box center [283, 183] width 100 height 16
type input "ACQ: Paint"
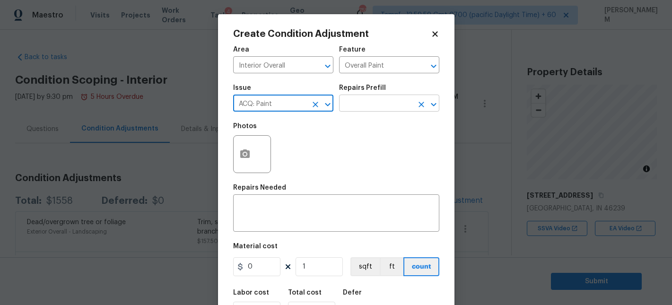
click at [363, 107] on input "text" at bounding box center [376, 104] width 74 height 15
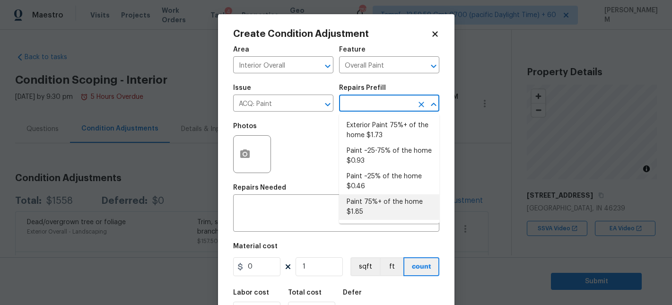
click at [394, 213] on li "Paint 75%+ of the home $1.85" at bounding box center [389, 207] width 100 height 26
type input "Acquisition"
type textarea "Acquisition Scope: 75%+ of the home will likely require interior paint"
type input "1.85"
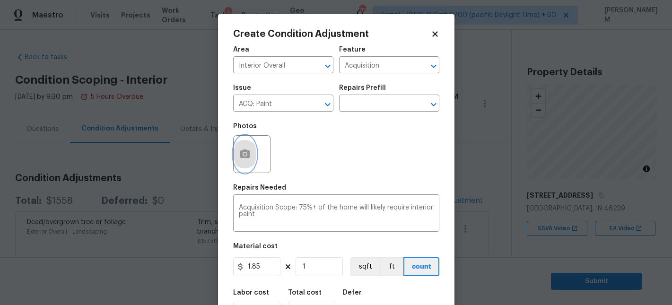
click at [244, 156] on circle "button" at bounding box center [244, 154] width 3 height 3
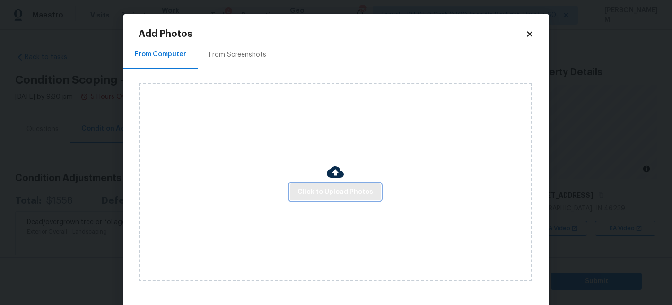
click at [348, 188] on span "Click to Upload Photos" at bounding box center [335, 192] width 76 height 12
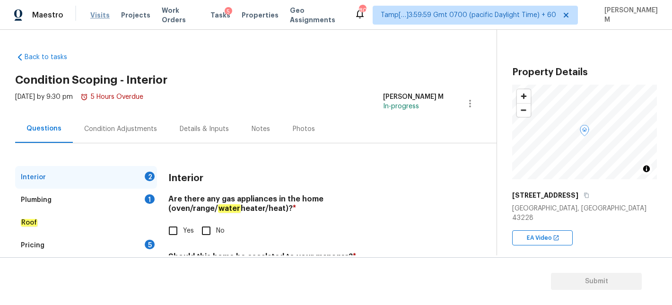
click at [94, 16] on span "Visits" at bounding box center [99, 14] width 19 height 9
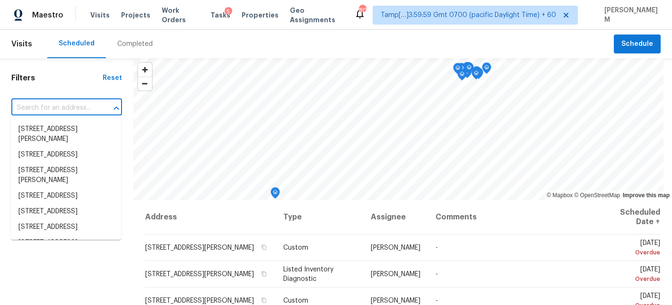
click at [58, 114] on input "text" at bounding box center [53, 108] width 84 height 15
paste input "[STREET_ADDRESS]"
type input "[STREET_ADDRESS]"
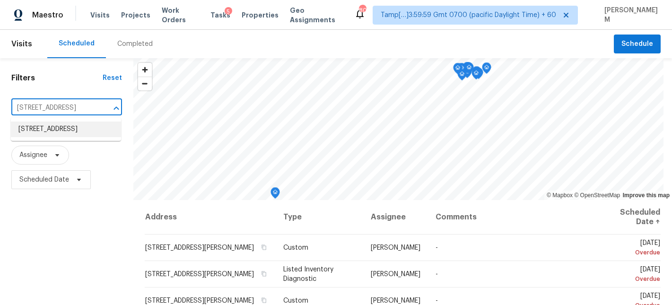
click at [74, 126] on li "[STREET_ADDRESS]" at bounding box center [66, 130] width 110 height 16
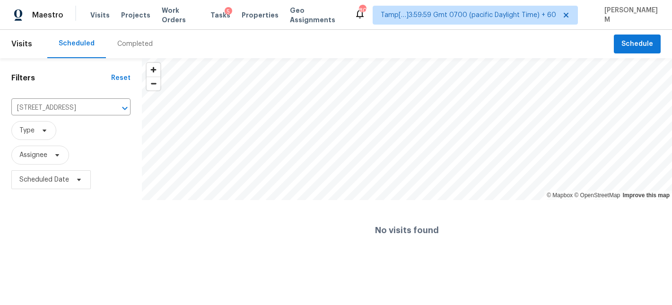
click at [140, 43] on div "Completed" at bounding box center [134, 43] width 35 height 9
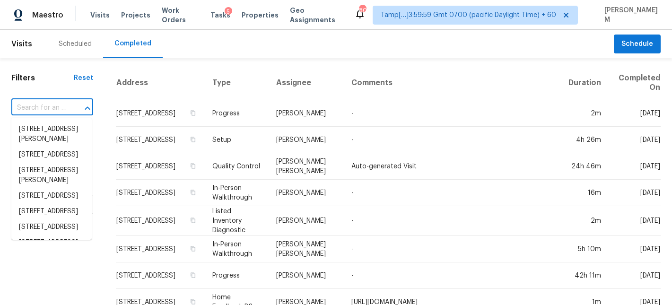
click at [59, 112] on input "text" at bounding box center [38, 108] width 55 height 15
paste input "[STREET_ADDRESS]"
type input "[STREET_ADDRESS]"
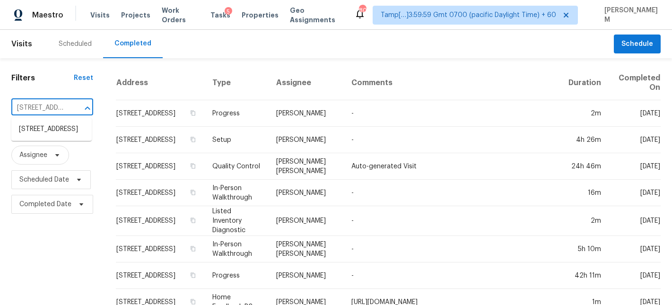
scroll to position [0, 101]
click at [64, 137] on li "[STREET_ADDRESS]" at bounding box center [51, 130] width 80 height 16
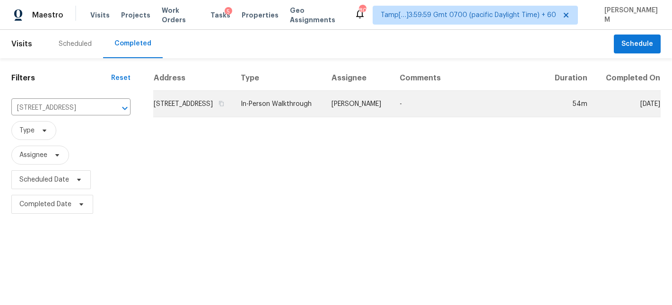
click at [224, 117] on td "[STREET_ADDRESS]" at bounding box center [193, 104] width 80 height 26
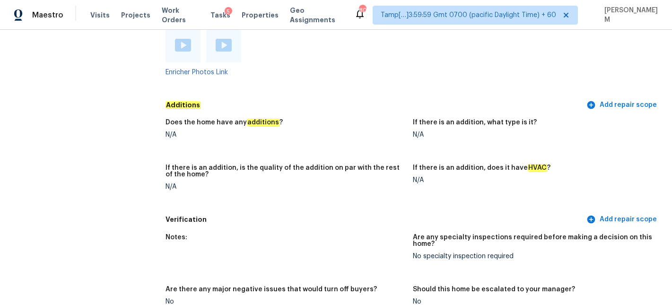
scroll to position [1804, 0]
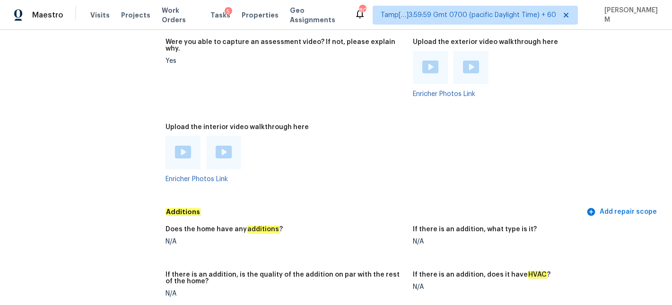
click at [173, 136] on div at bounding box center [183, 152] width 35 height 33
click at [180, 146] on img at bounding box center [183, 152] width 16 height 13
click at [231, 146] on img at bounding box center [224, 152] width 16 height 13
click at [425, 83] on figure "Upload the exterior video walkthrough here Enricher Photos Link" at bounding box center [537, 76] width 248 height 74
click at [437, 55] on div at bounding box center [430, 67] width 35 height 33
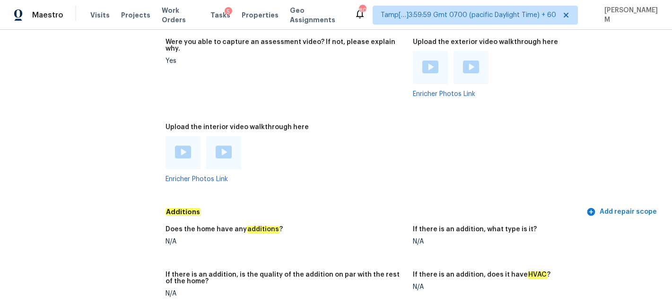
click at [432, 61] on img at bounding box center [430, 67] width 16 height 13
click at [465, 56] on div at bounding box center [470, 67] width 35 height 33
click at [465, 61] on img at bounding box center [471, 67] width 16 height 13
click at [470, 51] on div at bounding box center [470, 67] width 35 height 33
click at [470, 61] on img at bounding box center [471, 67] width 16 height 13
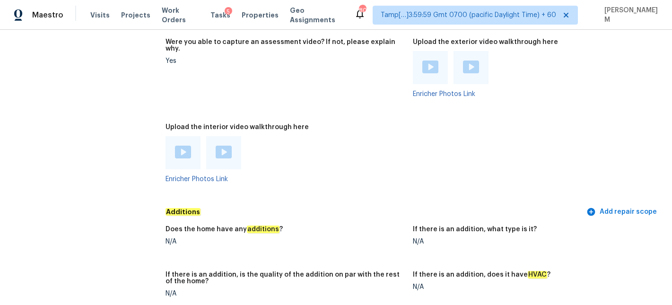
click at [293, 136] on div at bounding box center [286, 152] width 240 height 33
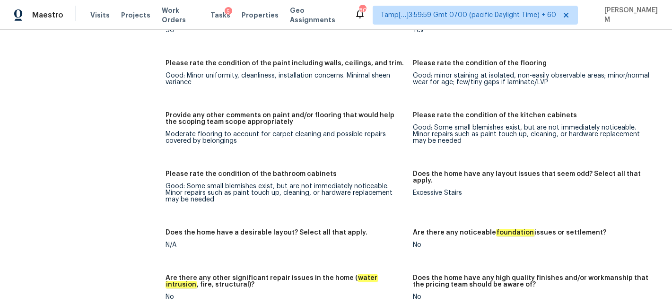
scroll to position [1386, 0]
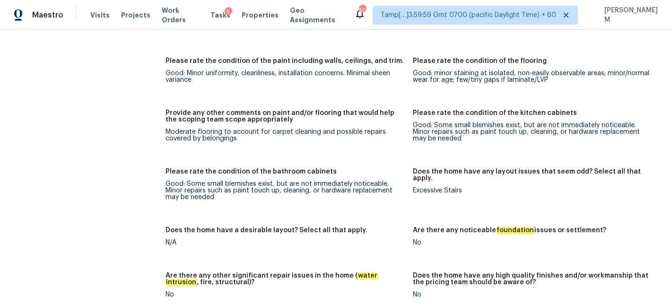
click at [346, 168] on div "Please rate the condition of the bathroom cabinets" at bounding box center [286, 174] width 240 height 12
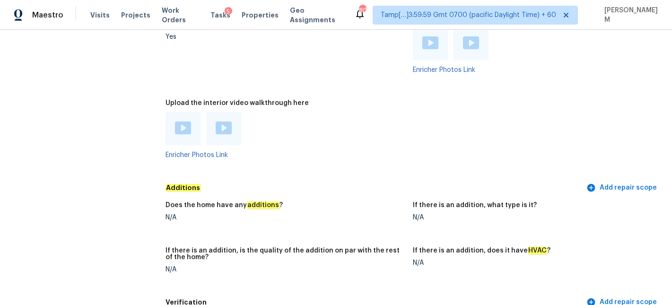
click at [383, 137] on div "Enricher Photos Link" at bounding box center [286, 135] width 240 height 46
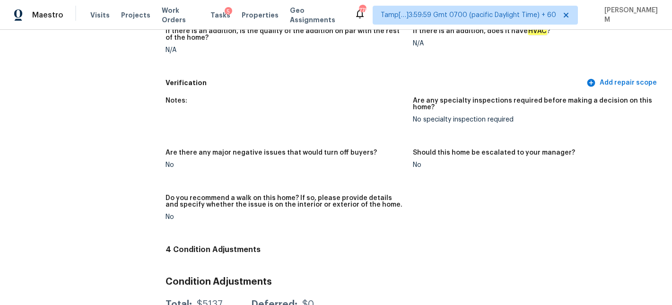
scroll to position [2195, 0]
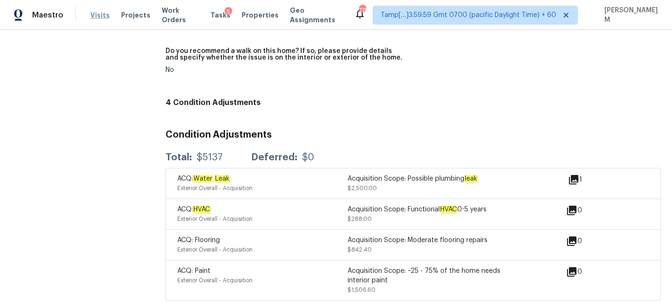
click at [92, 14] on span "Visits" at bounding box center [99, 14] width 19 height 9
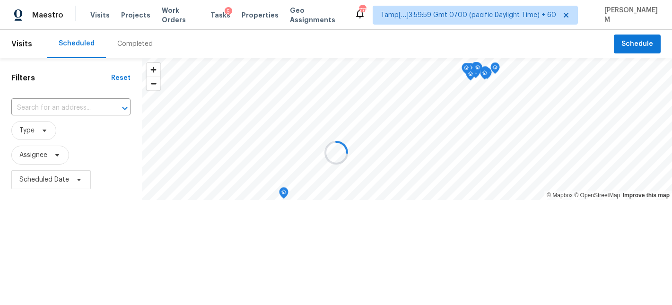
click at [120, 61] on div at bounding box center [336, 152] width 672 height 305
click at [120, 48] on div at bounding box center [336, 152] width 672 height 305
click at [120, 48] on div "Completed" at bounding box center [134, 43] width 35 height 9
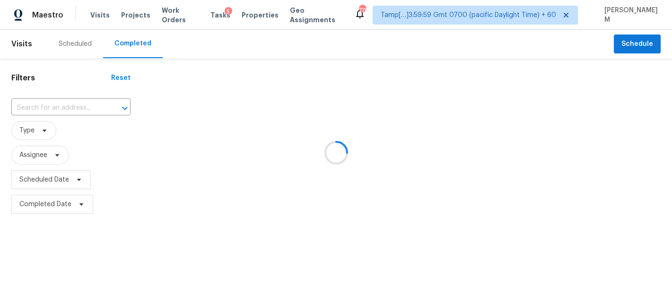
click at [44, 109] on div at bounding box center [336, 152] width 672 height 305
click at [43, 109] on div at bounding box center [336, 152] width 672 height 305
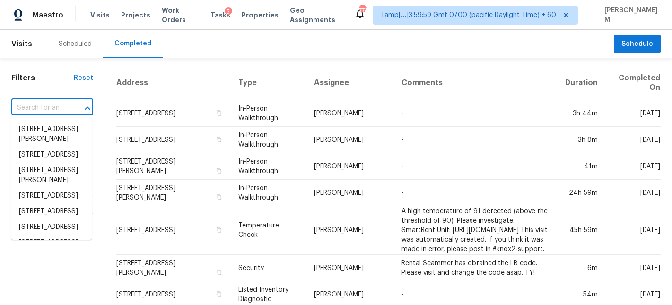
click at [41, 108] on input "text" at bounding box center [38, 108] width 55 height 15
paste input "[STREET_ADDRESS]"
type input "[STREET_ADDRESS]"
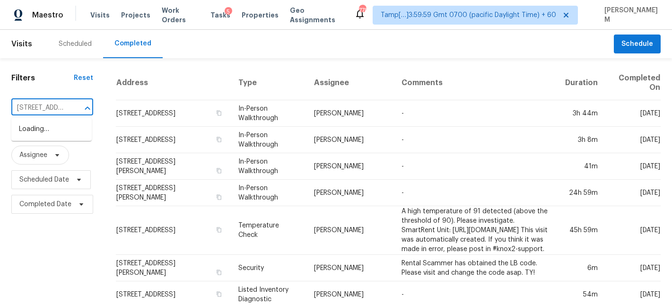
scroll to position [0, 92]
click at [57, 131] on li "[STREET_ADDRESS]" at bounding box center [51, 130] width 80 height 16
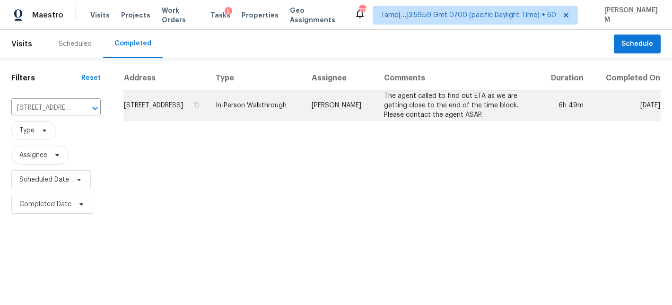
click at [260, 108] on td "In-Person Walkthrough" at bounding box center [256, 106] width 96 height 30
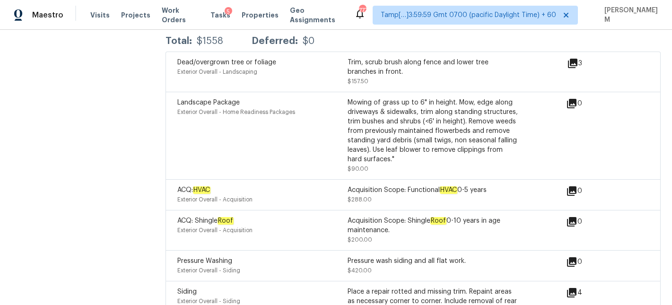
scroll to position [2578, 0]
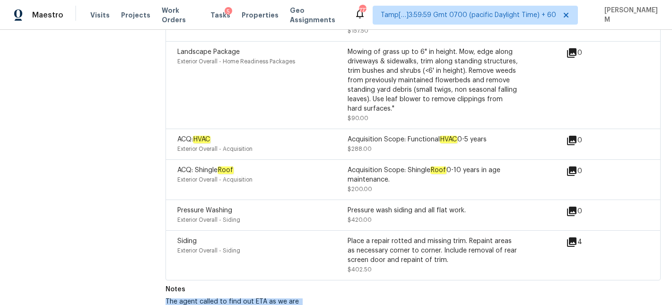
drag, startPoint x: 266, startPoint y: 296, endPoint x: 164, endPoint y: 280, distance: 103.3
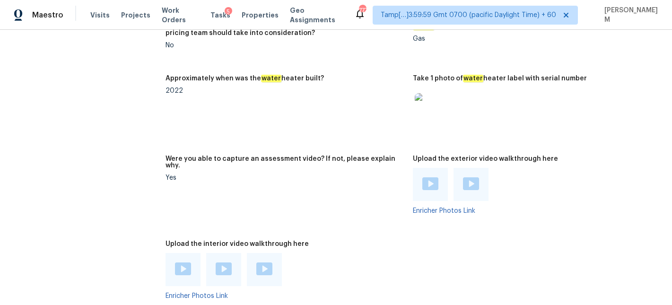
scroll to position [1892, 0]
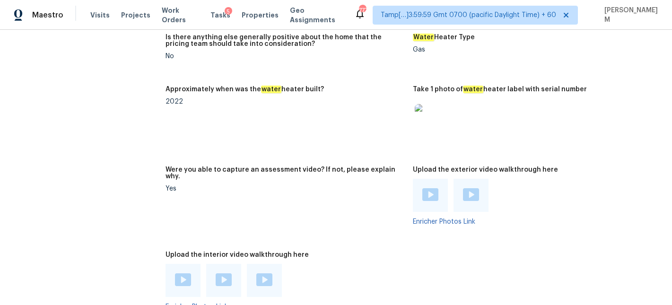
click at [183, 273] on img at bounding box center [183, 279] width 16 height 13
click at [217, 273] on img at bounding box center [224, 279] width 16 height 13
click at [265, 273] on img at bounding box center [264, 279] width 16 height 13
click at [355, 179] on figure "Were you able to capture an assessment video? If not, please explain why. Yes" at bounding box center [290, 203] width 248 height 74
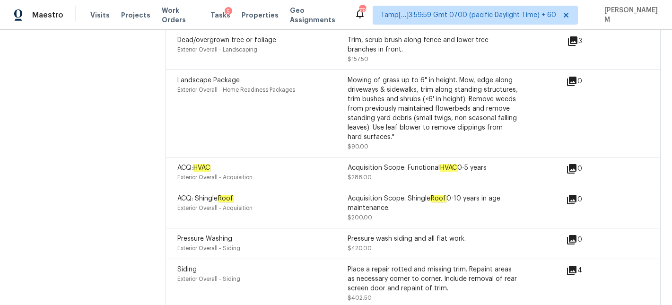
scroll to position [2578, 0]
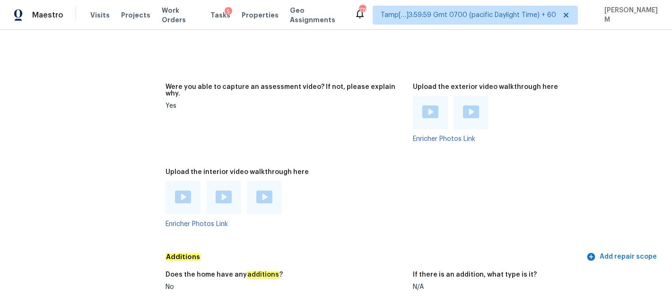
scroll to position [1976, 0]
click at [430, 105] on img at bounding box center [430, 111] width 16 height 13
click at [466, 105] on img at bounding box center [471, 111] width 16 height 13
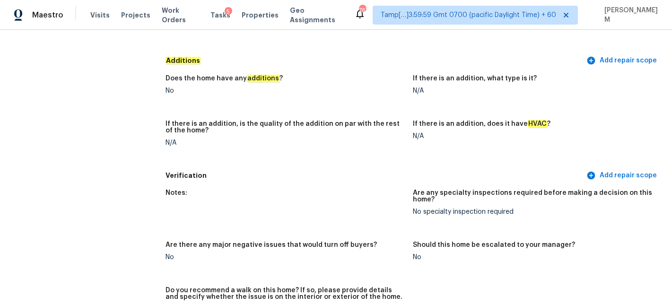
scroll to position [2234, 0]
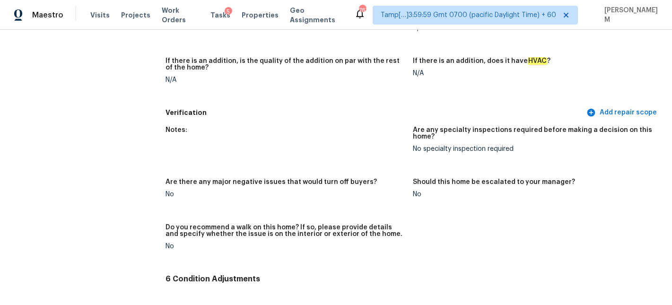
click at [314, 127] on figure "Notes:" at bounding box center [290, 147] width 248 height 41
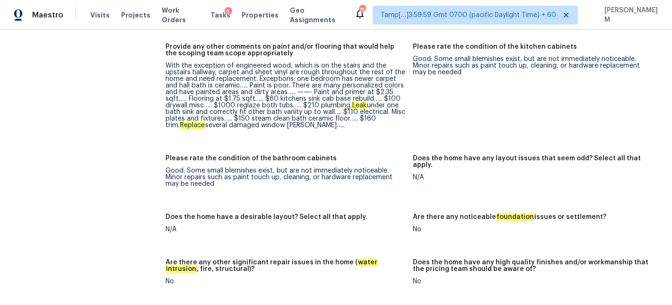
scroll to position [1520, 0]
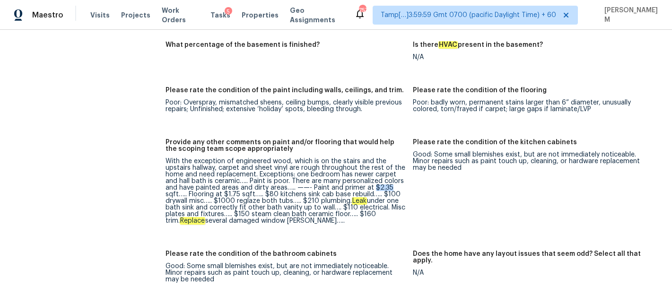
drag, startPoint x: 371, startPoint y: 167, endPoint x: 396, endPoint y: 167, distance: 25.1
click at [396, 167] on div "With the exception of engineered wood, which is on the stairs and the upstairs …" at bounding box center [286, 191] width 240 height 66
copy div "$2.35"
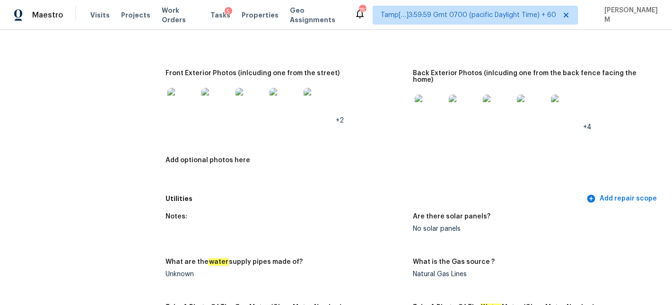
scroll to position [0, 0]
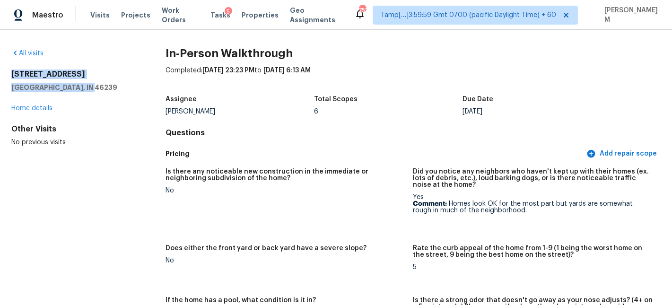
drag, startPoint x: 88, startPoint y: 88, endPoint x: 9, endPoint y: 74, distance: 80.2
click at [9, 74] on div "All visits 3644 Whistlewood Ln Indianapolis, IN 46239 Home details Other Visits…" at bounding box center [336, 167] width 672 height 275
copy div "3644 Whistlewood Ln Indianapolis, IN 46239"
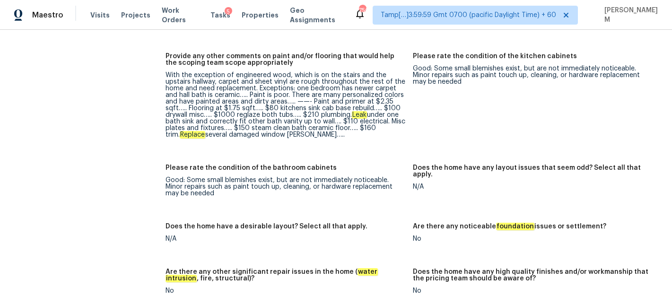
scroll to position [1604, 0]
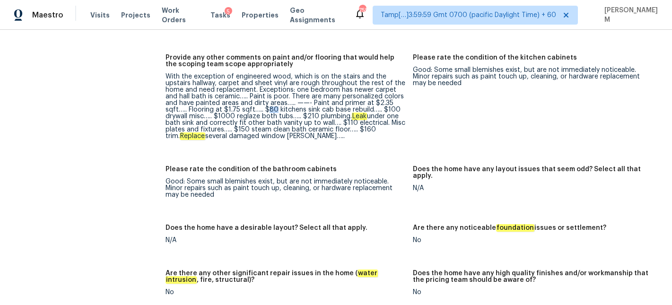
drag, startPoint x: 276, startPoint y: 89, endPoint x: 266, endPoint y: 89, distance: 10.4
click at [266, 89] on div "With the exception of engineered wood, which is on the stairs and the upstairs …" at bounding box center [286, 106] width 240 height 66
drag, startPoint x: 163, startPoint y: 99, endPoint x: 204, endPoint y: 98, distance: 41.1
copy div "drywall misc"
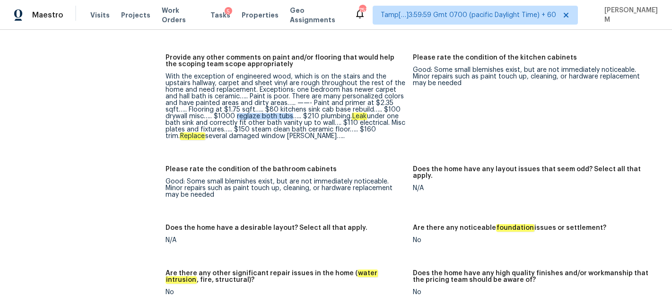
drag, startPoint x: 237, startPoint y: 96, endPoint x: 291, endPoint y: 95, distance: 53.5
click at [291, 95] on div "With the exception of engineered wood, which is on the stairs and the upstairs …" at bounding box center [286, 106] width 240 height 66
drag, startPoint x: 355, startPoint y: 104, endPoint x: 221, endPoint y: 107, distance: 133.9
click at [221, 107] on div "With the exception of engineered wood, which is on the stairs and the upstairs …" at bounding box center [286, 106] width 240 height 66
copy div "electrical. Misc plates and fixtures"
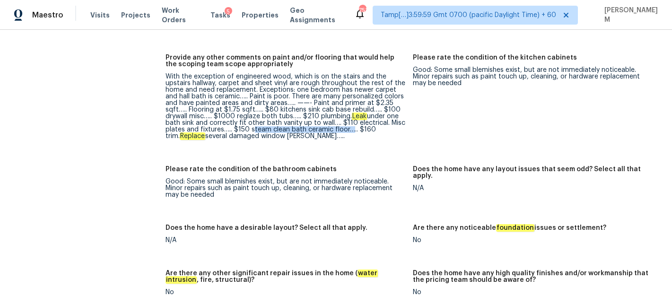
drag, startPoint x: 251, startPoint y: 110, endPoint x: 347, endPoint y: 109, distance: 96.0
click at [347, 109] on div "With the exception of engineered wood, which is on the stairs and the upstairs …" at bounding box center [286, 106] width 240 height 66
copy div "steam clean bath ceramic floor"
copy div "Replace several damaged window sills"
drag, startPoint x: 159, startPoint y: 116, endPoint x: 287, endPoint y: 115, distance: 128.1
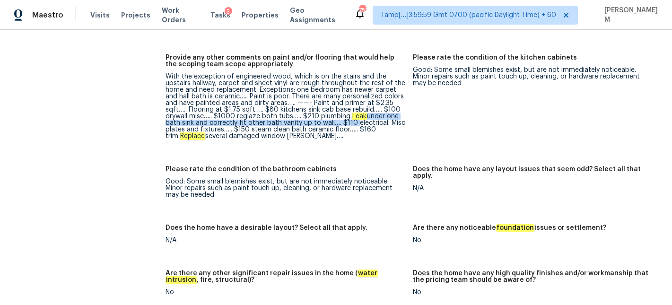
drag, startPoint x: 353, startPoint y: 100, endPoint x: 362, endPoint y: 96, distance: 9.6
click at [362, 97] on div "With the exception of engineered wood, which is on the stairs and the upstairs …" at bounding box center [286, 106] width 240 height 66
click at [362, 113] on em "Leak" at bounding box center [359, 117] width 15 height 8
drag, startPoint x: 355, startPoint y: 95, endPoint x: 331, endPoint y: 106, distance: 26.0
click at [331, 106] on div "With the exception of engineered wood, which is on the stairs and the upstairs …" at bounding box center [286, 106] width 240 height 66
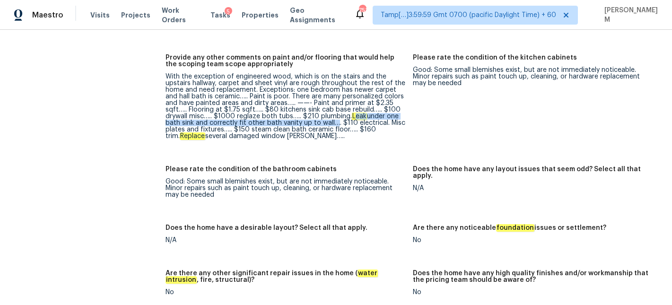
click at [310, 100] on div "With the exception of engineered wood, which is on the stairs and the upstairs …" at bounding box center [286, 106] width 240 height 66
drag, startPoint x: 320, startPoint y: 96, endPoint x: 331, endPoint y: 100, distance: 11.4
click at [331, 100] on div "With the exception of engineered wood, which is on the stairs and the upstairs …" at bounding box center [286, 106] width 240 height 66
copy div "plumbing. Leak under one bath sink and correctly fit other bath vanity up to wa…"
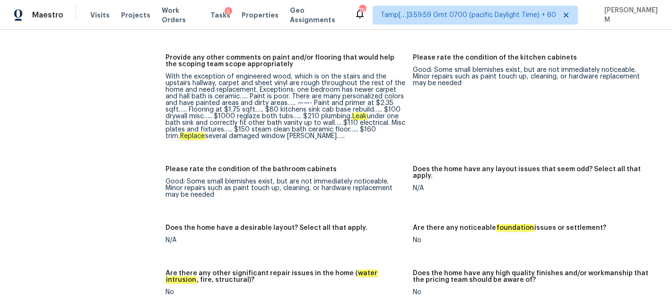
click at [350, 105] on div "With the exception of engineered wood, which is on the stairs and the upstairs …" at bounding box center [286, 106] width 240 height 66
drag, startPoint x: 318, startPoint y: 97, endPoint x: 301, endPoint y: 96, distance: 17.1
click at [301, 96] on div "With the exception of engineered wood, which is on the stairs and the upstairs …" at bounding box center [286, 106] width 240 height 66
copy div "$210"
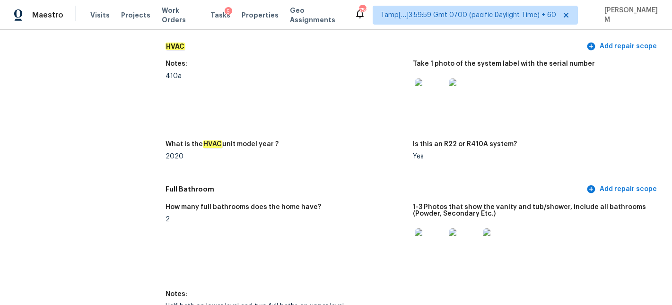
scroll to position [878, 0]
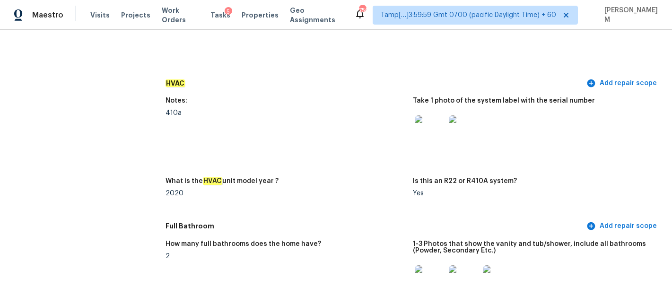
click at [179, 9] on div "Visits Projects Work Orders Tasks 5 Properties Geo Assignments" at bounding box center [222, 15] width 264 height 19
click at [179, 13] on span "Work Orders" at bounding box center [180, 15] width 37 height 19
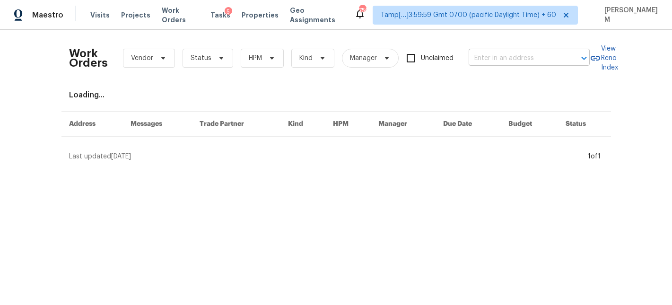
click at [512, 59] on input "text" at bounding box center [516, 58] width 95 height 15
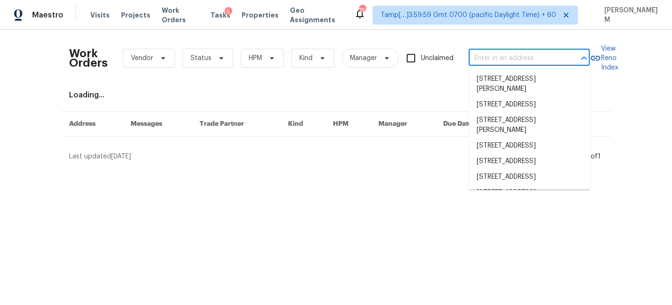
paste input "[STREET_ADDRESS][PERSON_NAME]"
type input "[STREET_ADDRESS][PERSON_NAME]"
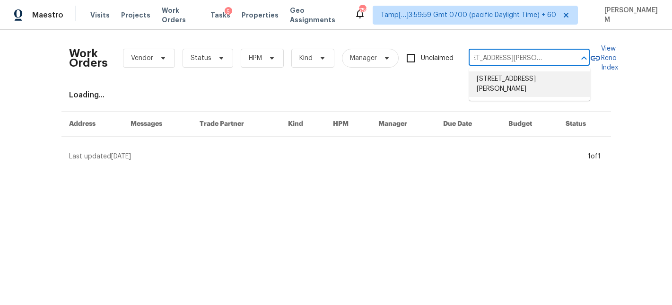
click at [516, 82] on li "[STREET_ADDRESS][PERSON_NAME]" at bounding box center [529, 84] width 121 height 26
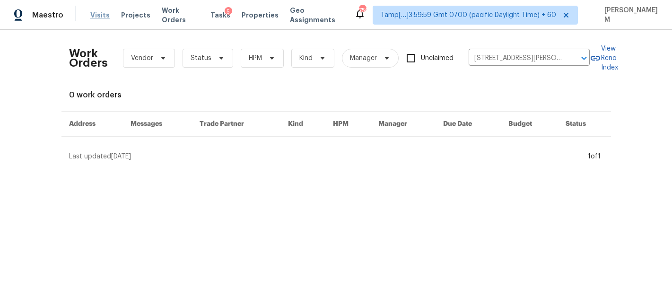
click at [101, 19] on span "Visits" at bounding box center [99, 14] width 19 height 9
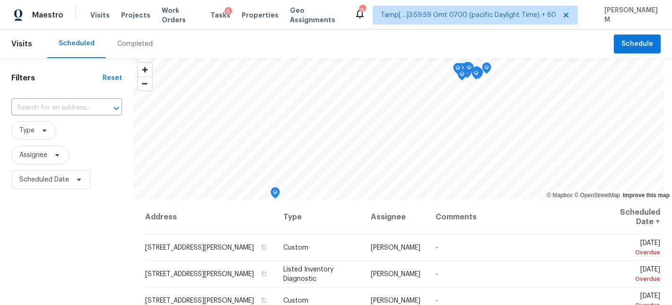
click at [130, 41] on div "Completed" at bounding box center [134, 43] width 35 height 9
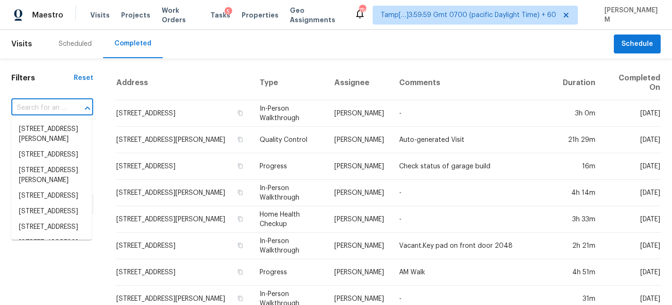
click at [56, 106] on input "text" at bounding box center [38, 108] width 55 height 15
paste input "[STREET_ADDRESS][PERSON_NAME]"
type input "[STREET_ADDRESS][PERSON_NAME]"
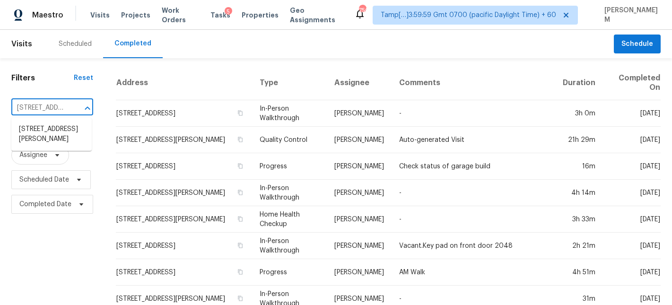
scroll to position [0, 61]
click at [55, 132] on li "[STREET_ADDRESS][PERSON_NAME]" at bounding box center [51, 135] width 80 height 26
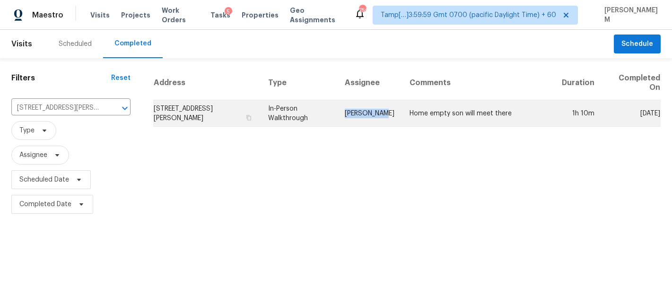
click at [343, 113] on td "[PERSON_NAME]" at bounding box center [369, 113] width 65 height 26
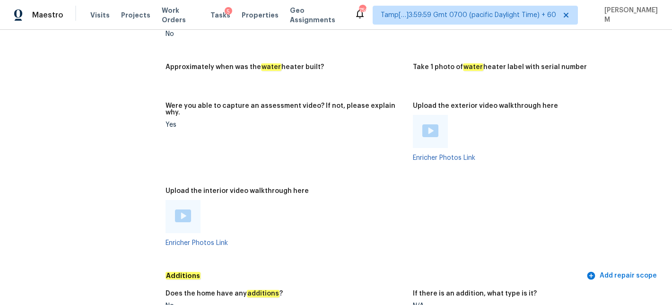
scroll to position [1765, 0]
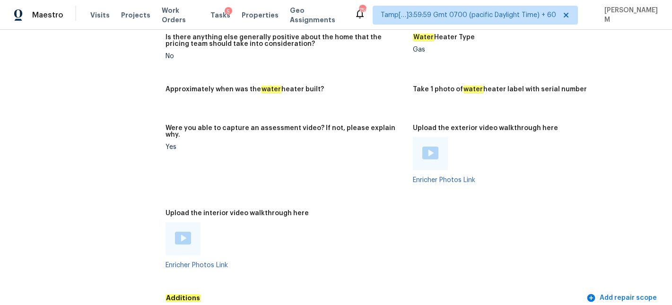
click at [178, 232] on img at bounding box center [183, 238] width 16 height 13
click at [433, 147] on img at bounding box center [430, 153] width 16 height 13
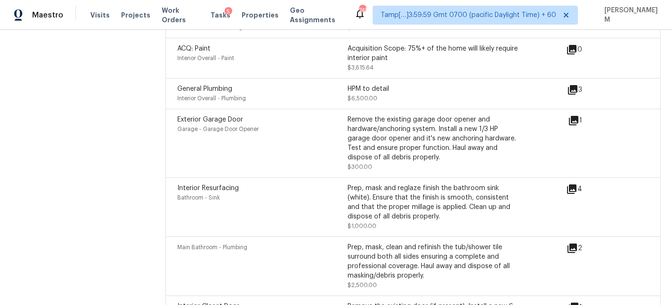
scroll to position [2740, 0]
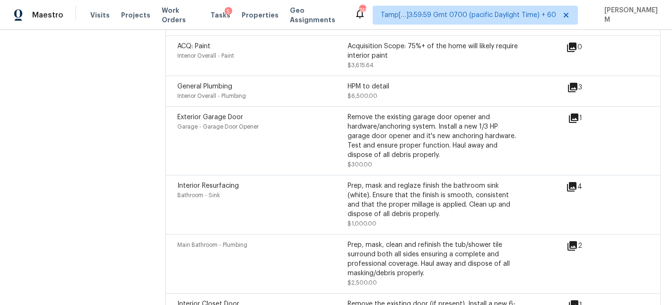
click at [575, 241] on icon at bounding box center [571, 245] width 9 height 9
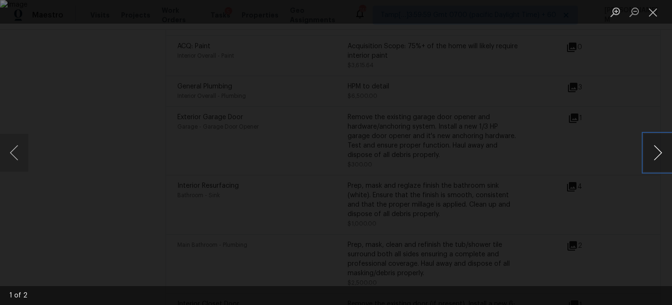
click at [645, 150] on button "Next image" at bounding box center [658, 153] width 28 height 38
click at [648, 13] on button "Close lightbox" at bounding box center [653, 12] width 19 height 17
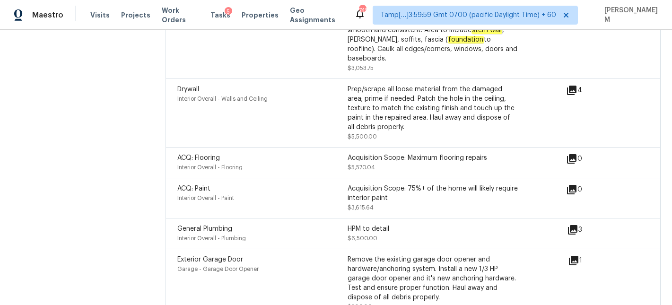
scroll to position [2595, 0]
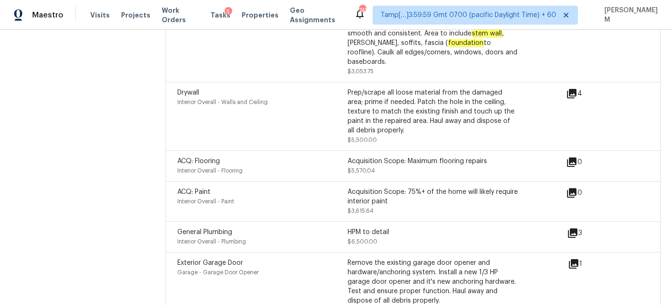
click at [573, 228] on icon at bounding box center [572, 232] width 9 height 9
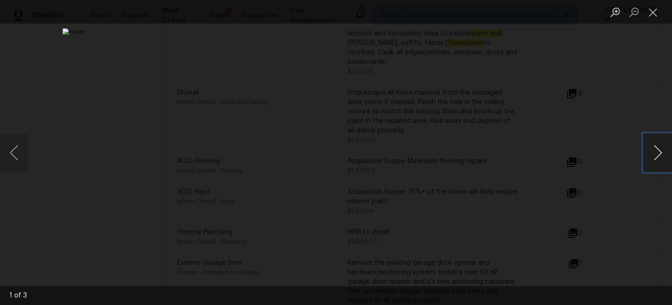
click at [657, 149] on button "Next image" at bounding box center [658, 153] width 28 height 38
click at [651, 17] on button "Close lightbox" at bounding box center [653, 12] width 19 height 17
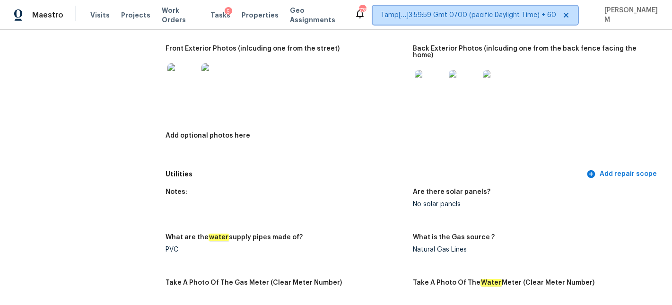
scroll to position [0, 0]
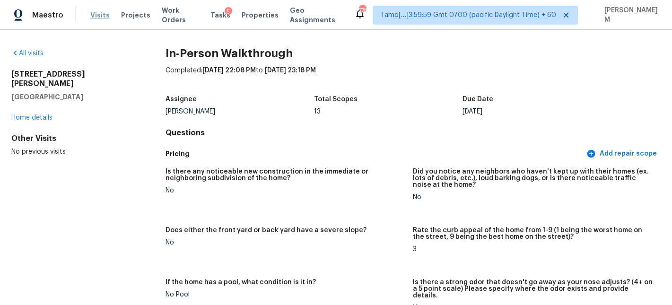
click at [95, 15] on span "Visits" at bounding box center [99, 14] width 19 height 9
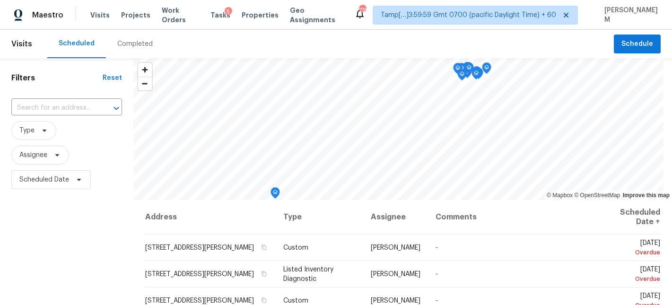
click at [136, 43] on div "Completed" at bounding box center [134, 43] width 35 height 9
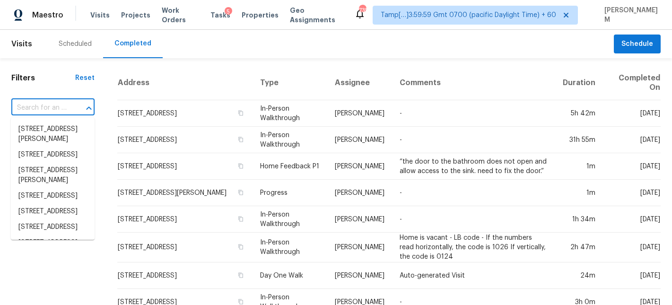
click at [67, 105] on input "text" at bounding box center [39, 108] width 57 height 15
paste input "[STREET_ADDRESS]"
type input "[STREET_ADDRESS]"
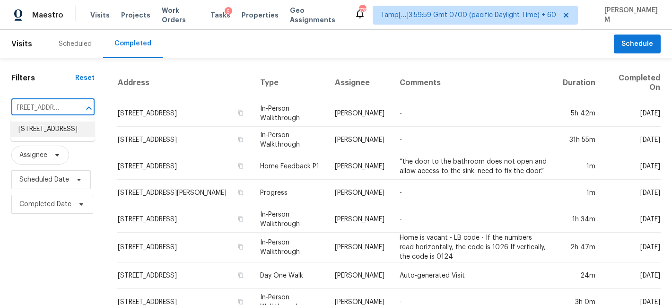
click at [69, 135] on li "[STREET_ADDRESS]" at bounding box center [53, 130] width 84 height 16
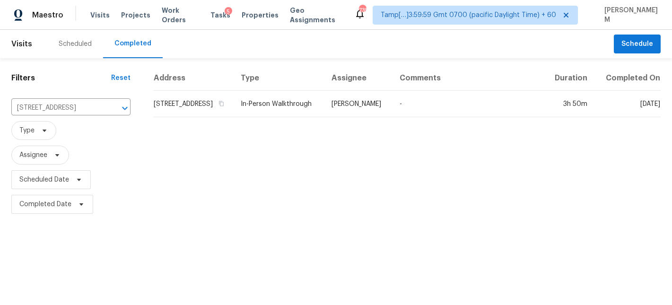
click at [69, 135] on span "Type" at bounding box center [70, 130] width 119 height 19
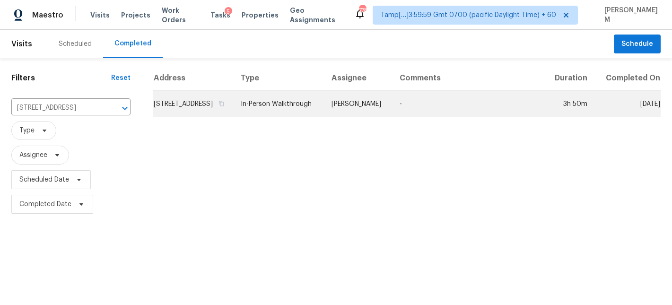
click at [192, 111] on td "[STREET_ADDRESS]" at bounding box center [193, 104] width 80 height 26
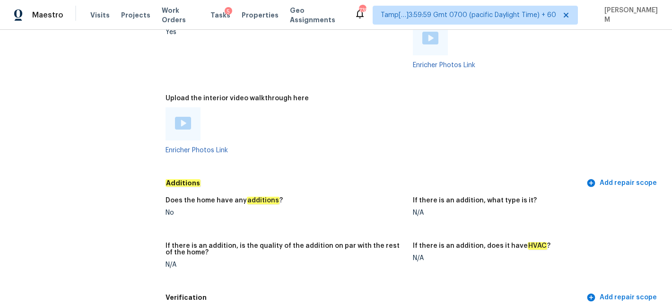
scroll to position [2083, 0]
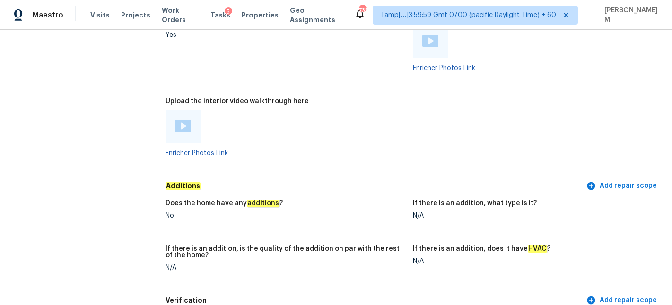
click at [188, 117] on div at bounding box center [183, 126] width 35 height 33
click at [183, 120] on img at bounding box center [183, 126] width 16 height 13
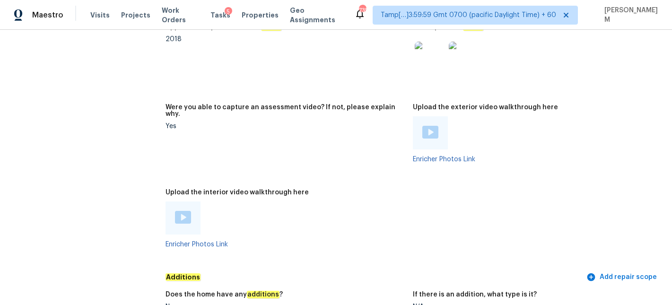
scroll to position [1992, 0]
click at [418, 128] on div at bounding box center [430, 132] width 35 height 33
click at [423, 126] on img at bounding box center [430, 132] width 16 height 13
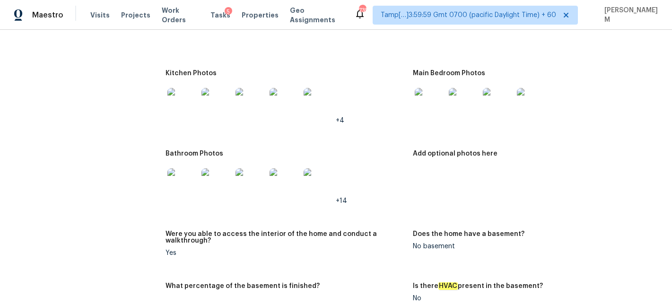
scroll to position [1022, 0]
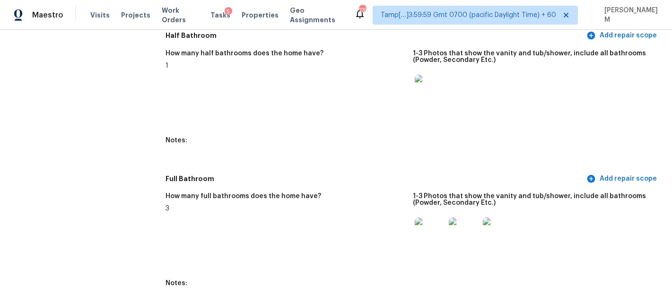
click at [303, 137] on figure "Notes:" at bounding box center [290, 150] width 248 height 27
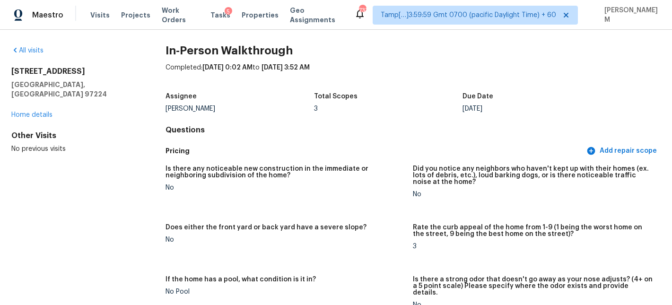
scroll to position [0, 0]
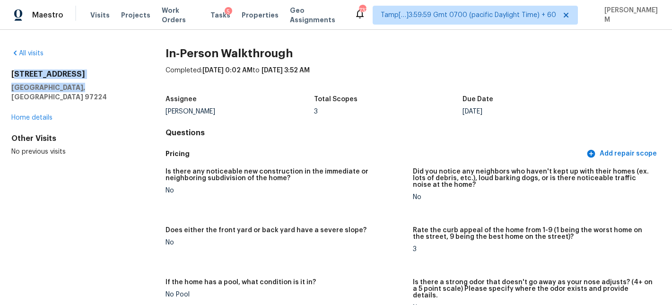
drag, startPoint x: 80, startPoint y: 83, endPoint x: 13, endPoint y: 70, distance: 68.0
click at [13, 70] on div "16297 SW 113th Ave Portland, OR 97224" at bounding box center [73, 86] width 124 height 32
copy div "6297 SW 113th Ave Portland, OR 97224"
click at [80, 79] on div "16297 SW 113th Ave Portland, OR 97224" at bounding box center [73, 86] width 124 height 32
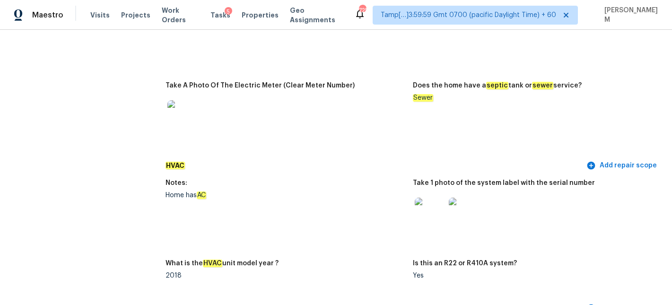
scroll to position [384, 0]
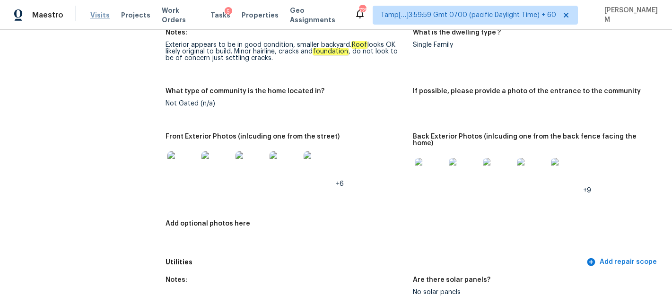
click at [94, 13] on span "Visits" at bounding box center [99, 14] width 19 height 9
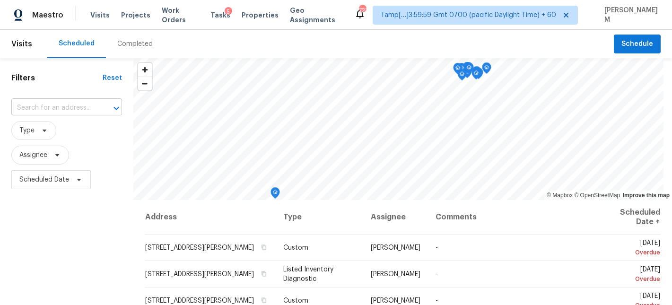
click at [51, 108] on input "text" at bounding box center [53, 108] width 84 height 15
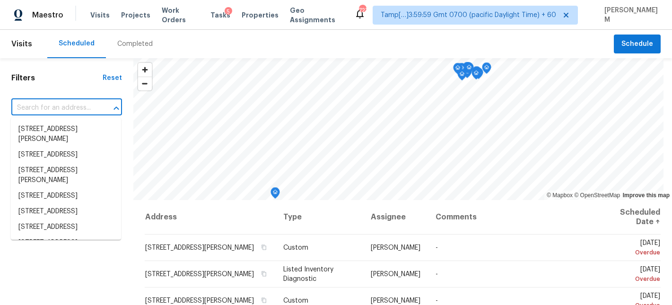
paste input "2010 [GEOGRAPHIC_DATA][PERSON_NAME]"
type input "2010 [GEOGRAPHIC_DATA][PERSON_NAME]"
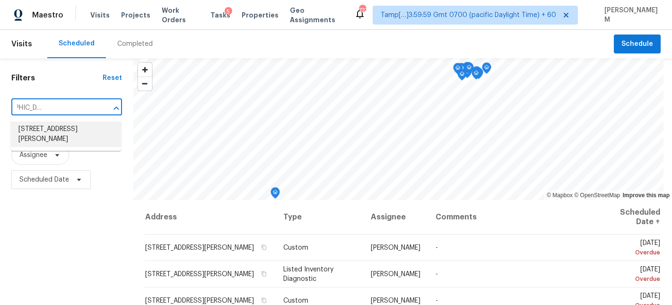
click at [66, 129] on li "[STREET_ADDRESS][PERSON_NAME]" at bounding box center [66, 135] width 110 height 26
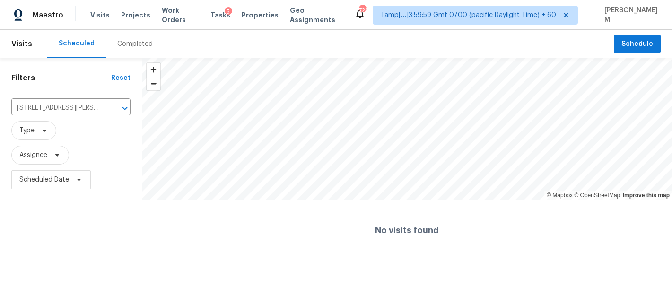
click at [124, 43] on div "Completed" at bounding box center [134, 43] width 35 height 9
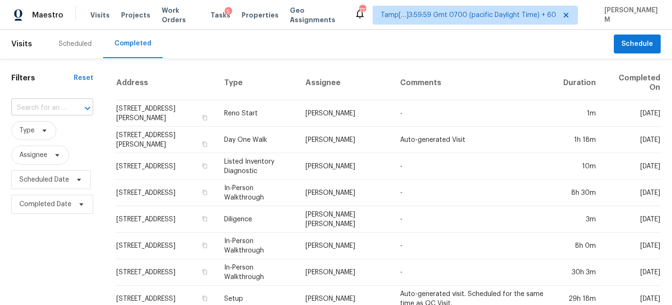
click at [57, 108] on input "text" at bounding box center [38, 108] width 55 height 15
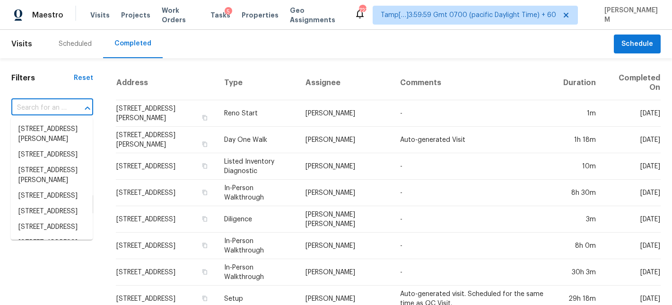
paste input "2010 [GEOGRAPHIC_DATA][PERSON_NAME]"
type input "2010 [GEOGRAPHIC_DATA][PERSON_NAME]"
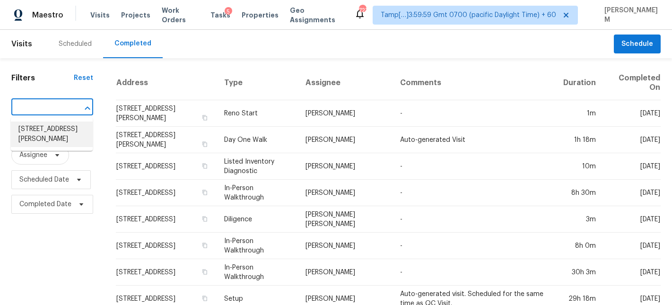
click at [55, 133] on li "[STREET_ADDRESS][PERSON_NAME]" at bounding box center [52, 135] width 82 height 26
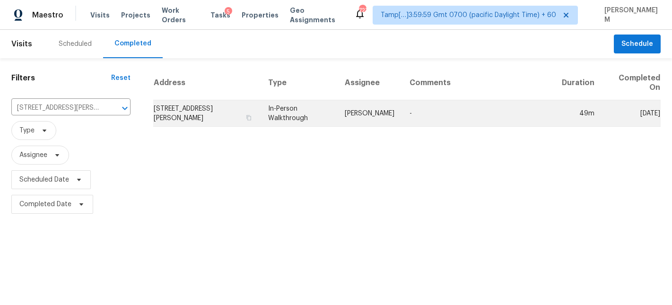
click at [261, 113] on td "[STREET_ADDRESS][PERSON_NAME]" at bounding box center [206, 113] width 107 height 26
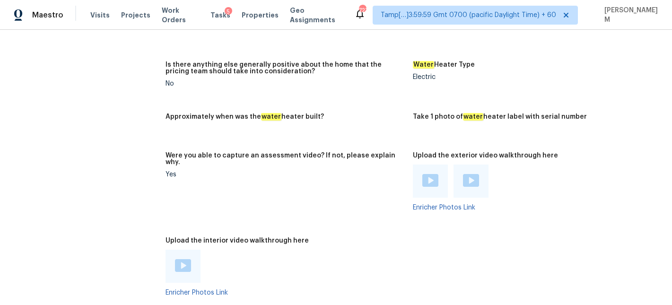
scroll to position [1809, 0]
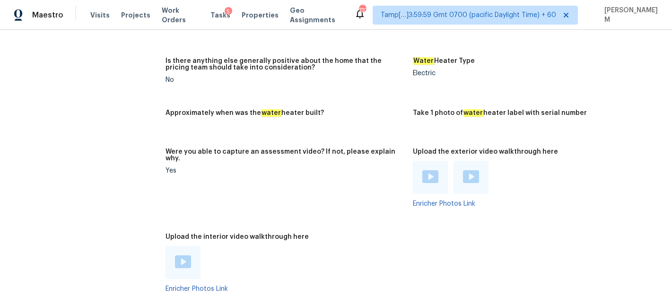
click at [190, 255] on img at bounding box center [183, 261] width 16 height 13
click at [433, 161] on div at bounding box center [430, 177] width 35 height 33
click at [437, 170] on img at bounding box center [430, 176] width 16 height 13
click at [473, 170] on div at bounding box center [471, 177] width 16 height 14
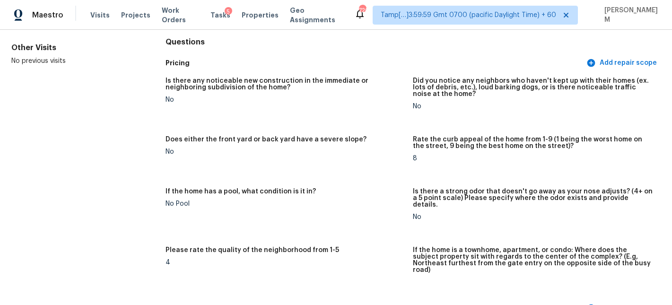
scroll to position [0, 0]
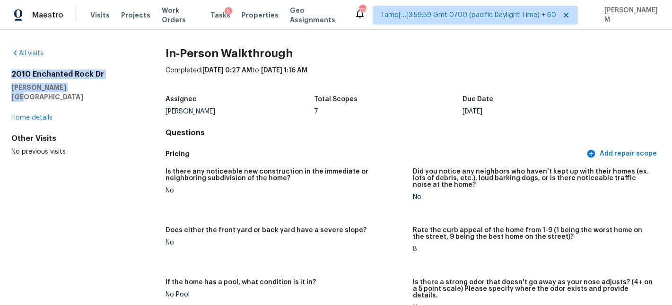
drag, startPoint x: 67, startPoint y: 87, endPoint x: 9, endPoint y: 75, distance: 59.4
click at [9, 75] on div "All visits 2010 Enchanted Rock Dr Forney, TX 75126 Home details Other Visits No…" at bounding box center [336, 167] width 672 height 275
copy div "2010 Enchanted Rock Dr Forney, TX 75126"
click at [406, 282] on figure "If the home has a pool, what condition is it in? No Pool" at bounding box center [290, 302] width 248 height 47
drag, startPoint x: 69, startPoint y: 82, endPoint x: 18, endPoint y: 75, distance: 50.6
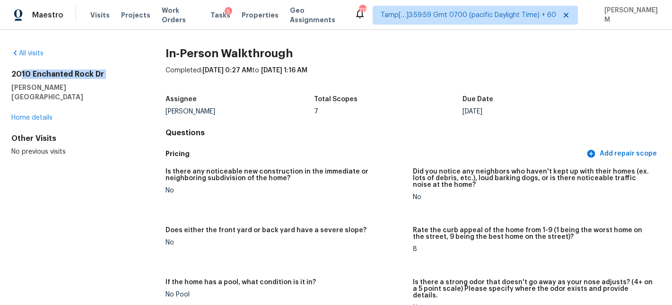
click at [18, 75] on div "2010 Enchanted Rock Dr Forney, TX 75126" at bounding box center [73, 86] width 124 height 32
drag, startPoint x: 10, startPoint y: 75, endPoint x: 88, endPoint y: 88, distance: 79.1
click at [88, 88] on div "All visits 2010 Enchanted Rock Dr Forney, TX 75126 Home details Other Visits No…" at bounding box center [336, 167] width 672 height 275
click at [172, 15] on span "Work Orders" at bounding box center [180, 15] width 37 height 19
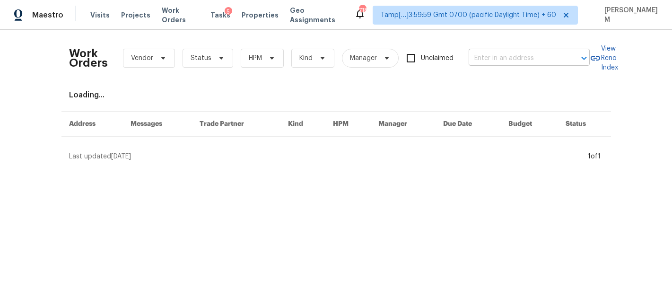
click at [488, 61] on input "text" at bounding box center [516, 58] width 95 height 15
click at [94, 20] on div "Visits Projects Work Orders Tasks 5 Properties Geo Assignments" at bounding box center [222, 15] width 264 height 19
click at [96, 15] on span "Visits" at bounding box center [99, 14] width 19 height 9
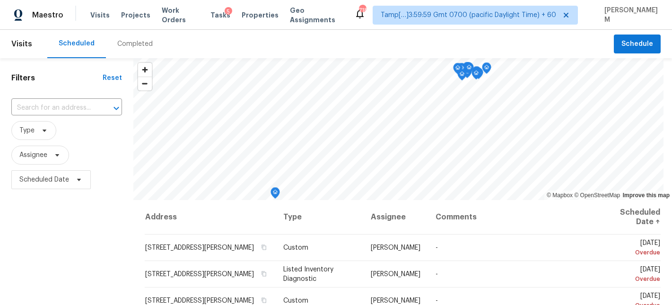
click at [135, 45] on div "Completed" at bounding box center [134, 43] width 35 height 9
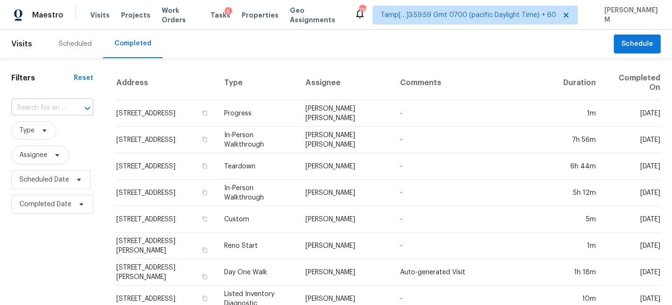
click at [73, 107] on div at bounding box center [81, 108] width 25 height 13
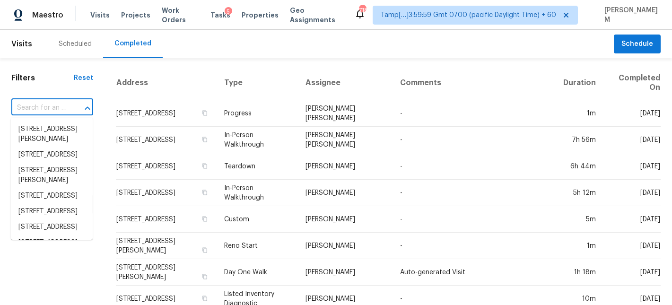
paste input "[STREET_ADDRESS]"
type input "[STREET_ADDRESS]"
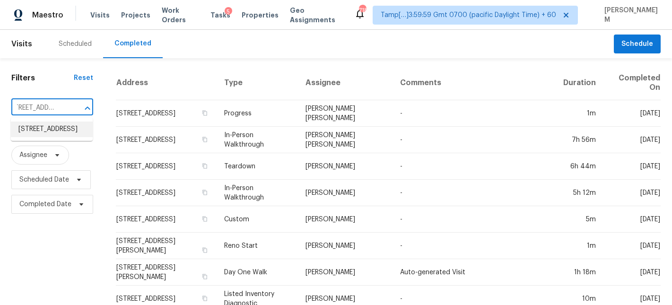
click at [69, 137] on li "[STREET_ADDRESS]" at bounding box center [52, 130] width 82 height 16
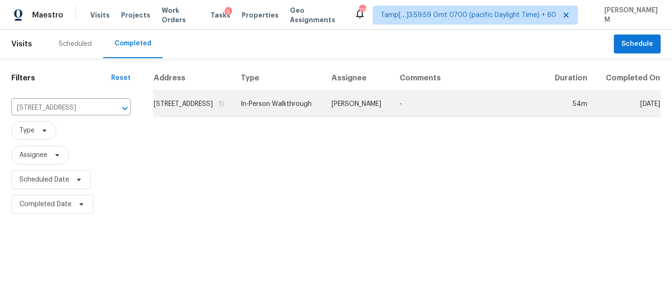
click at [324, 110] on td "In-Person Walkthrough" at bounding box center [278, 104] width 91 height 26
